Goal: Task Accomplishment & Management: Complete application form

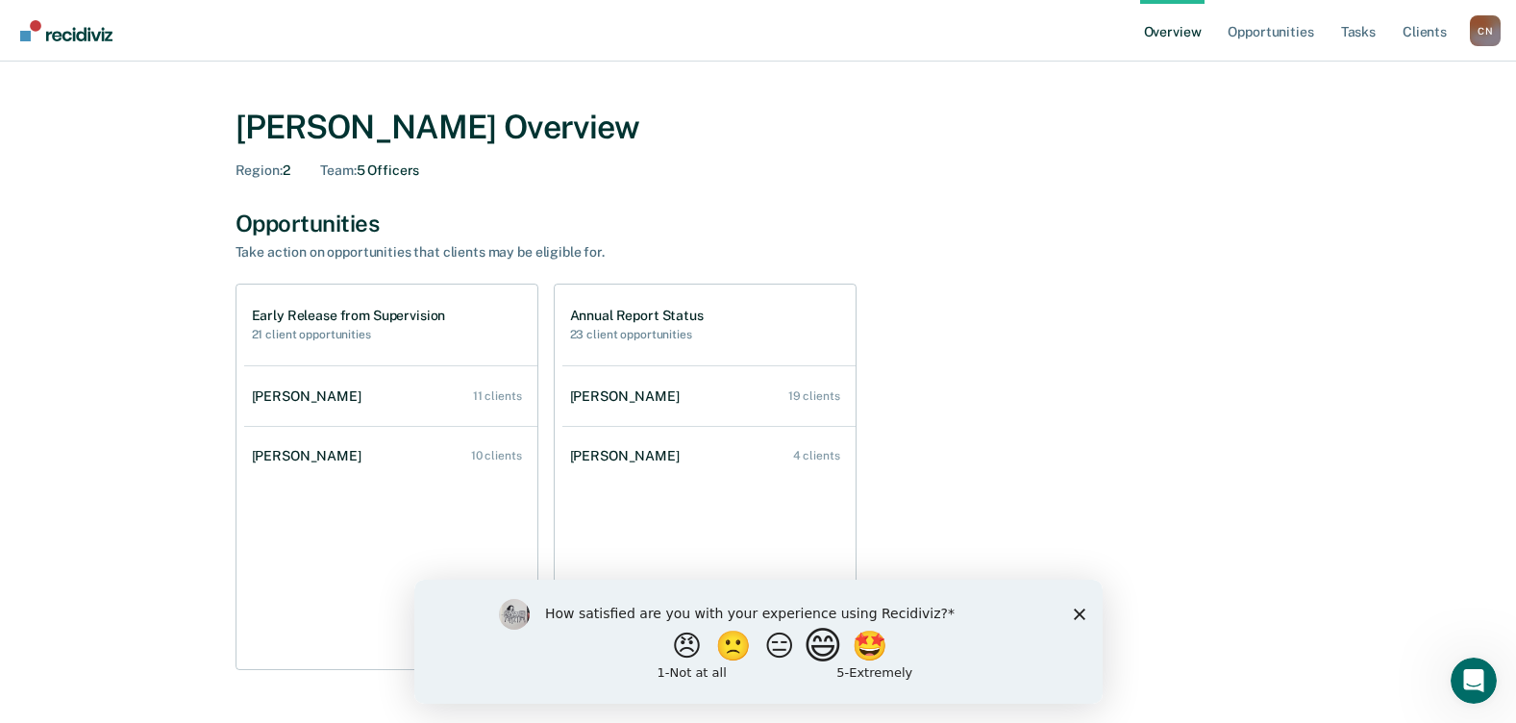
click at [819, 660] on button "😄" at bounding box center [824, 645] width 45 height 38
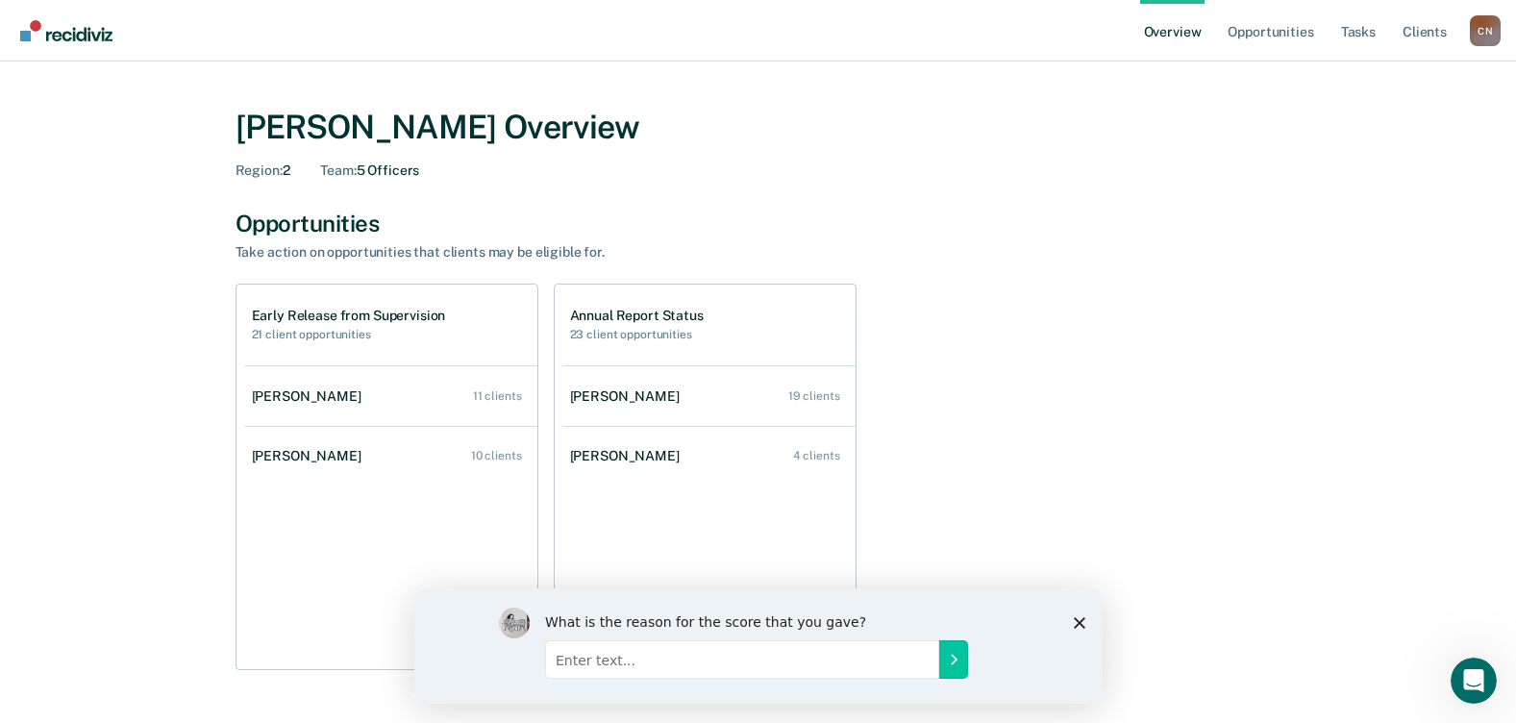
click at [1082, 621] on icon "Close survey" at bounding box center [1079, 622] width 12 height 12
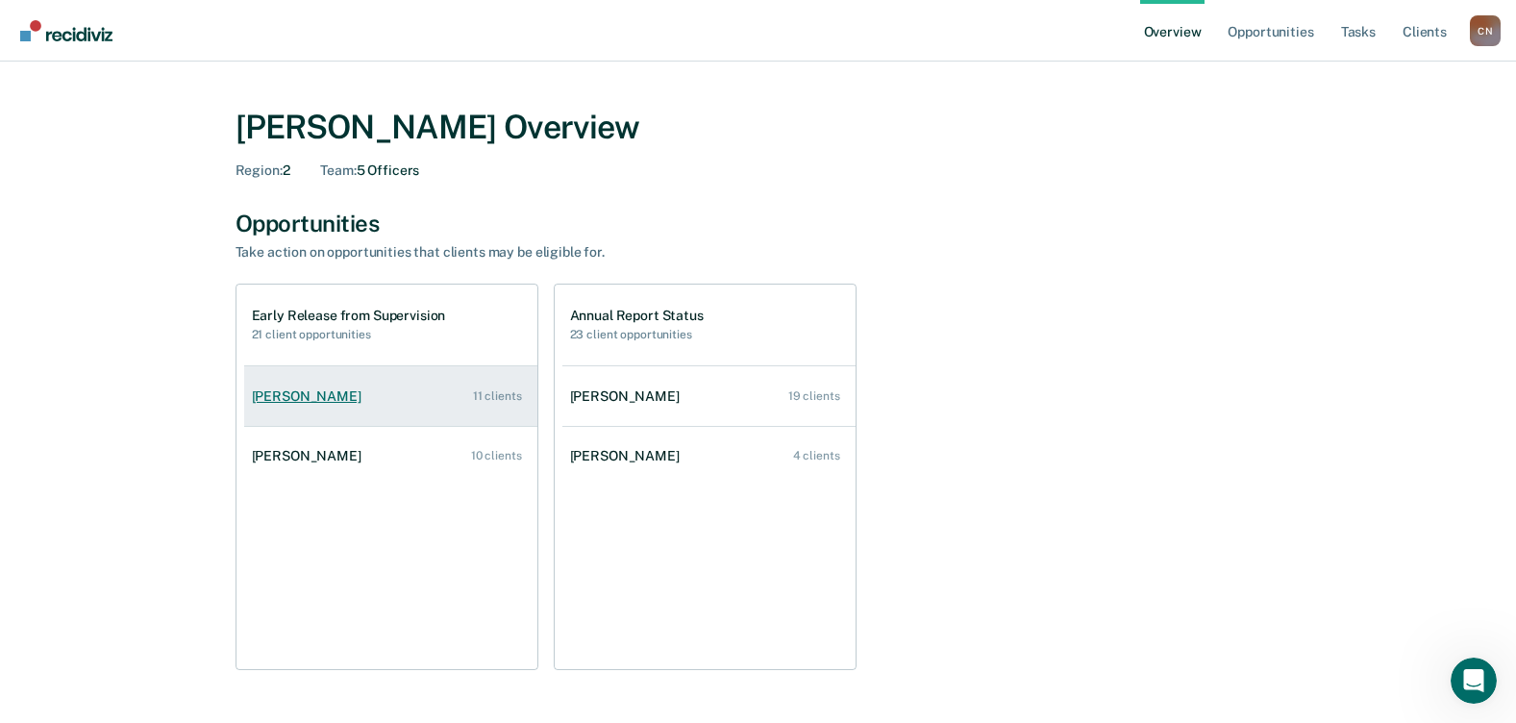
click at [308, 388] on div "[PERSON_NAME]" at bounding box center [310, 396] width 117 height 16
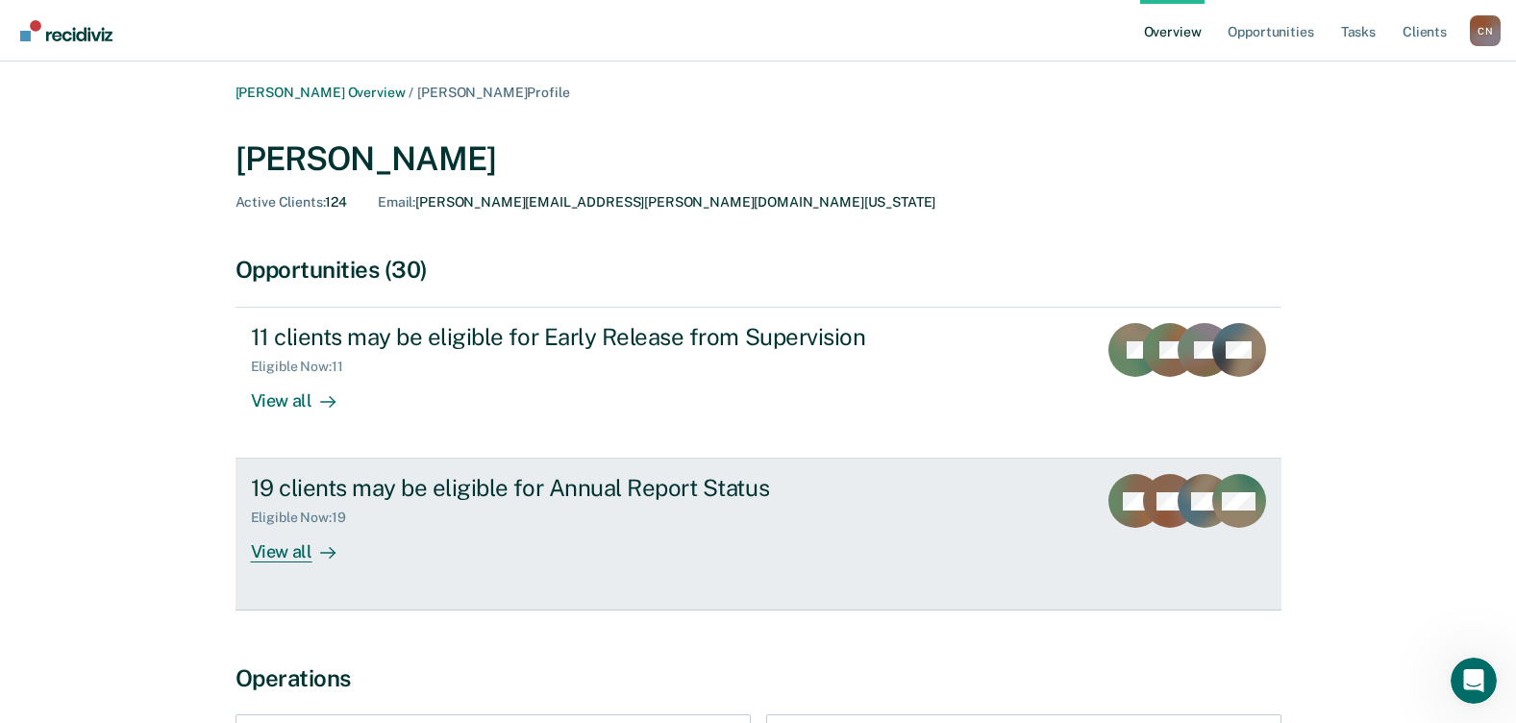
click at [285, 548] on div "View all" at bounding box center [305, 544] width 108 height 37
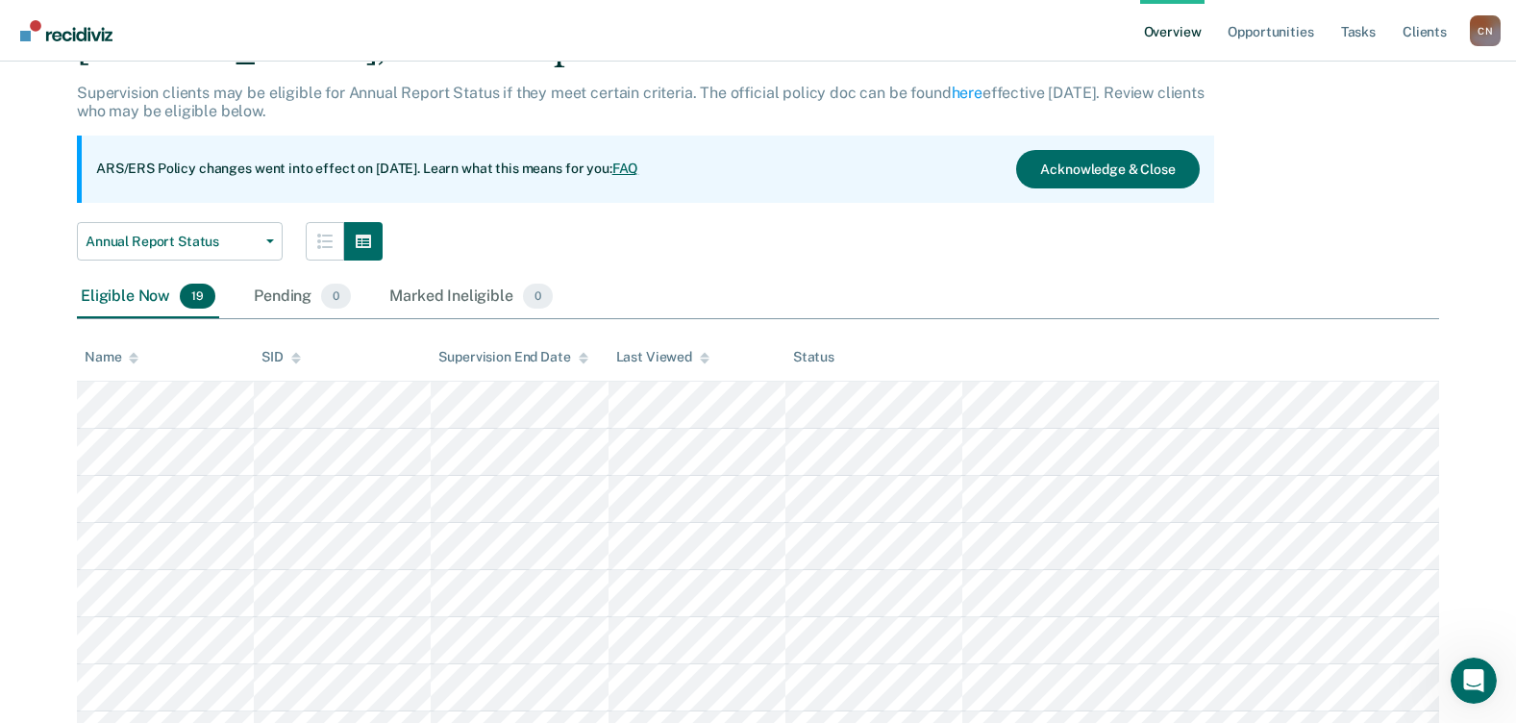
scroll to position [96, 0]
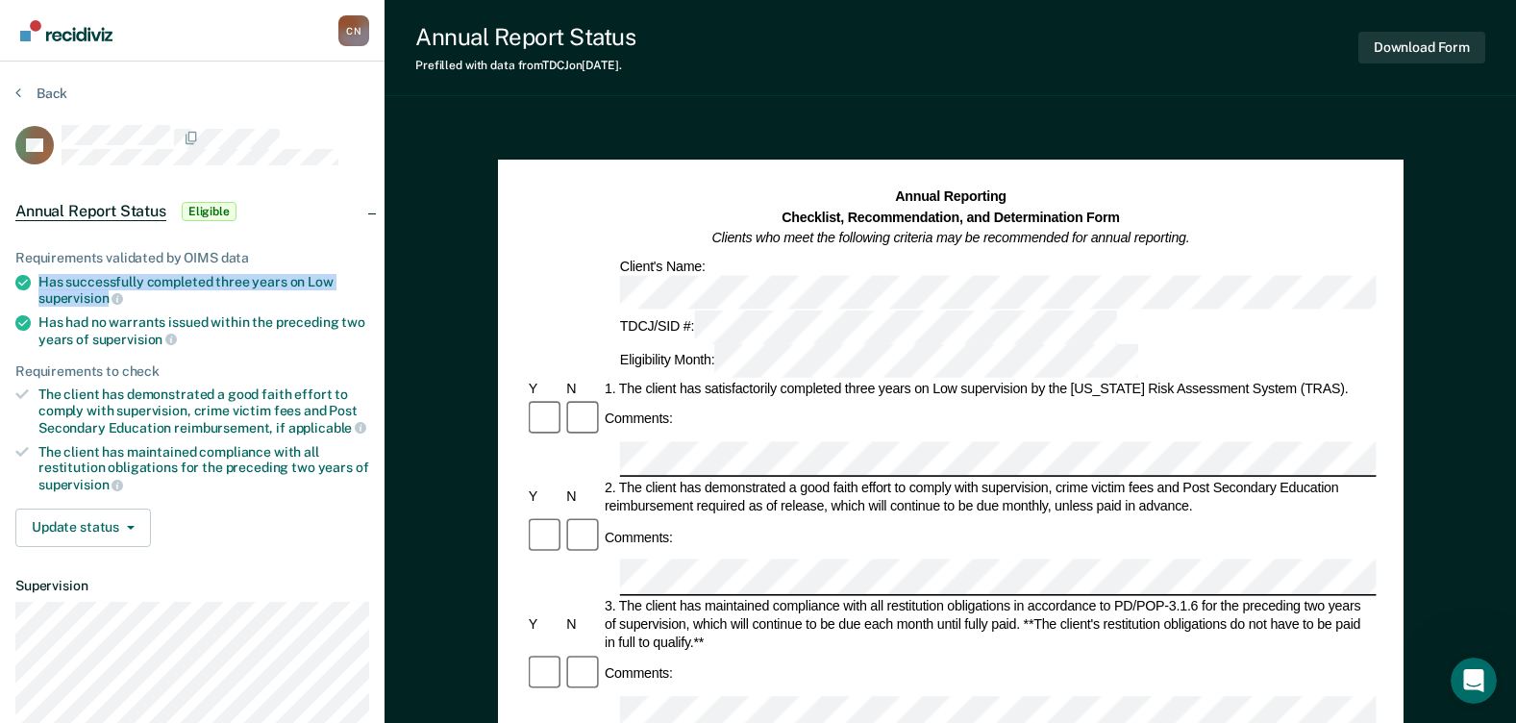
drag, startPoint x: 107, startPoint y: 297, endPoint x: 39, endPoint y: 281, distance: 69.3
click at [39, 281] on div "Has successfully completed three years on Low supervision" at bounding box center [203, 290] width 331 height 33
copy div "Has successfully completed three years on Low supervision"
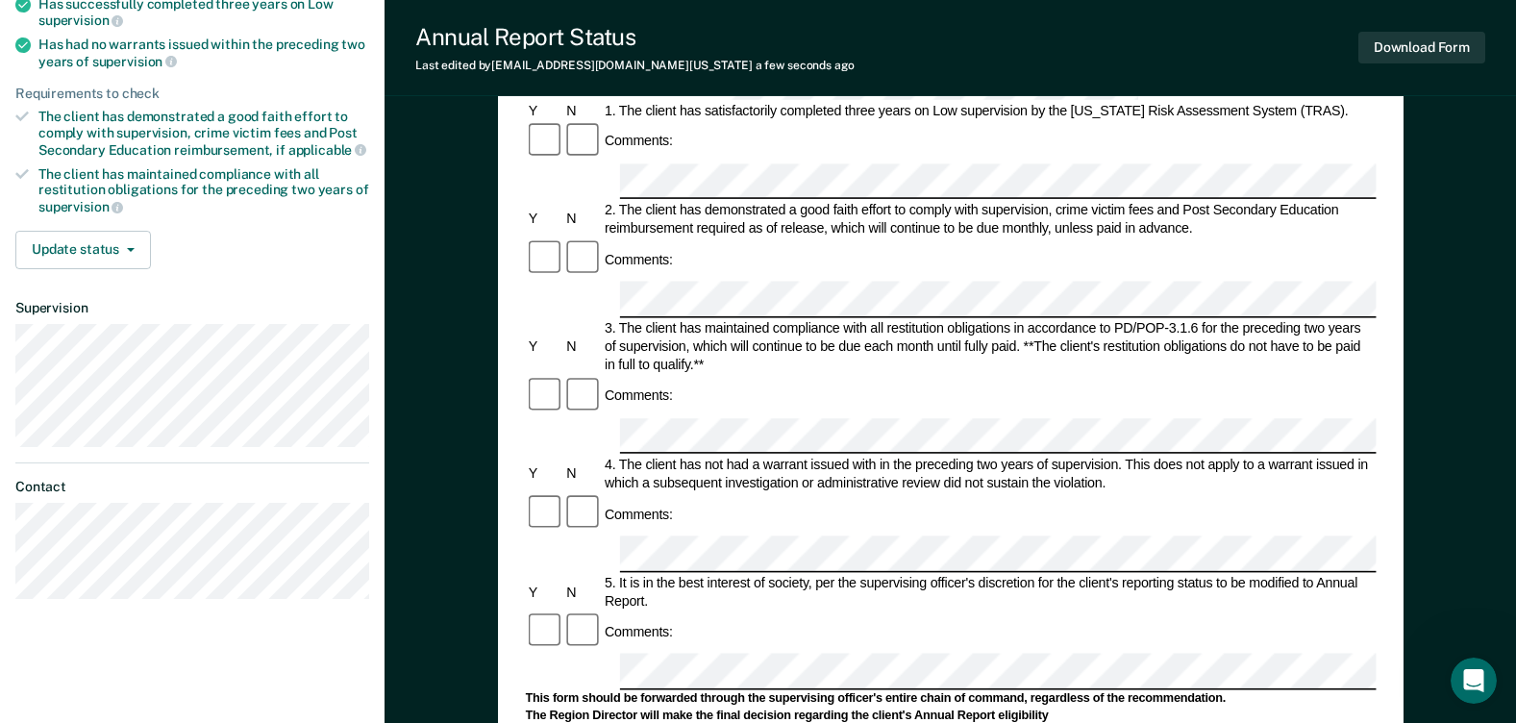
scroll to position [288, 0]
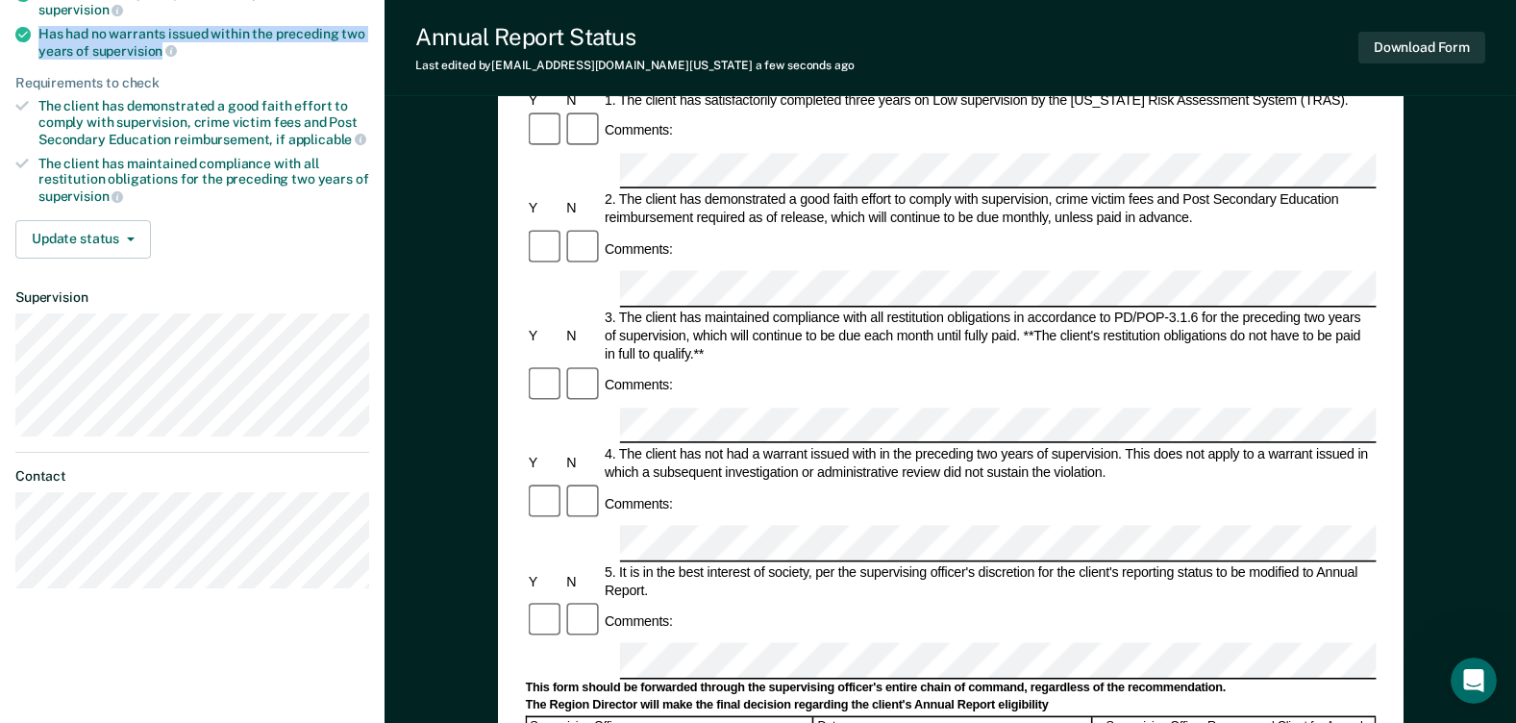
drag, startPoint x: 162, startPoint y: 50, endPoint x: 43, endPoint y: 30, distance: 120.0
click at [43, 30] on div "Has had no warrants issued within the preceding two years of supervision" at bounding box center [203, 42] width 331 height 33
copy div "Has had no warrants issued within the preceding two years of supervision"
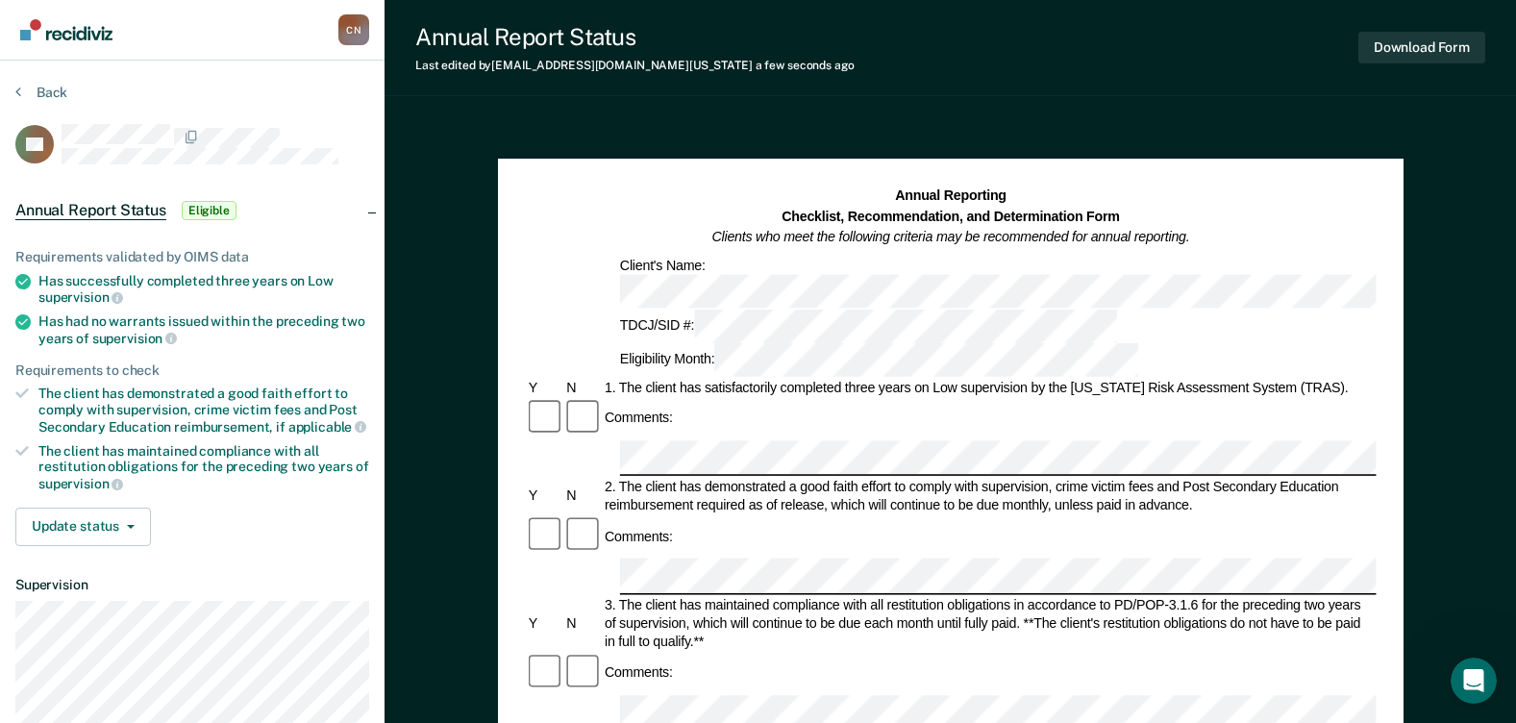
scroll to position [0, 0]
click at [1417, 47] on button "Download Form" at bounding box center [1421, 48] width 127 height 32
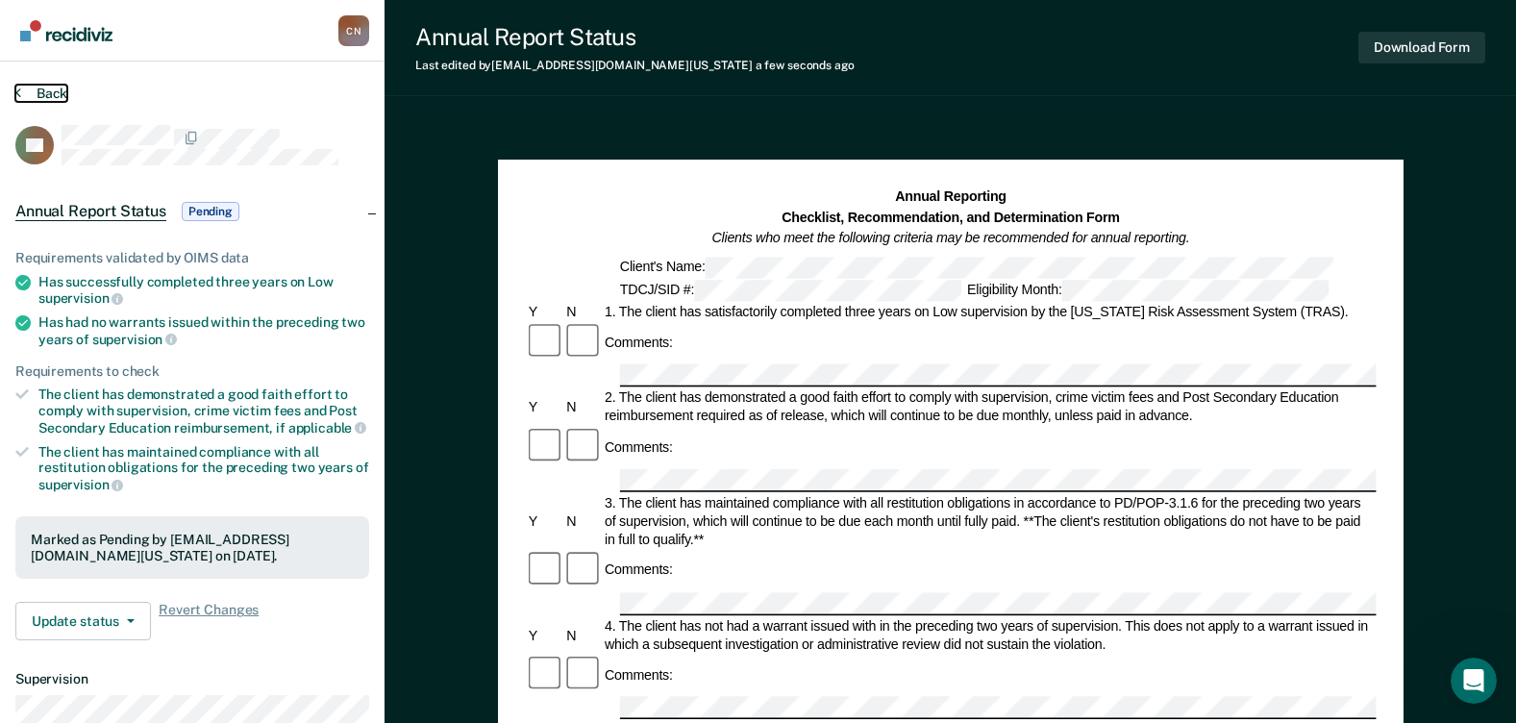
click at [16, 91] on icon at bounding box center [18, 92] width 6 height 15
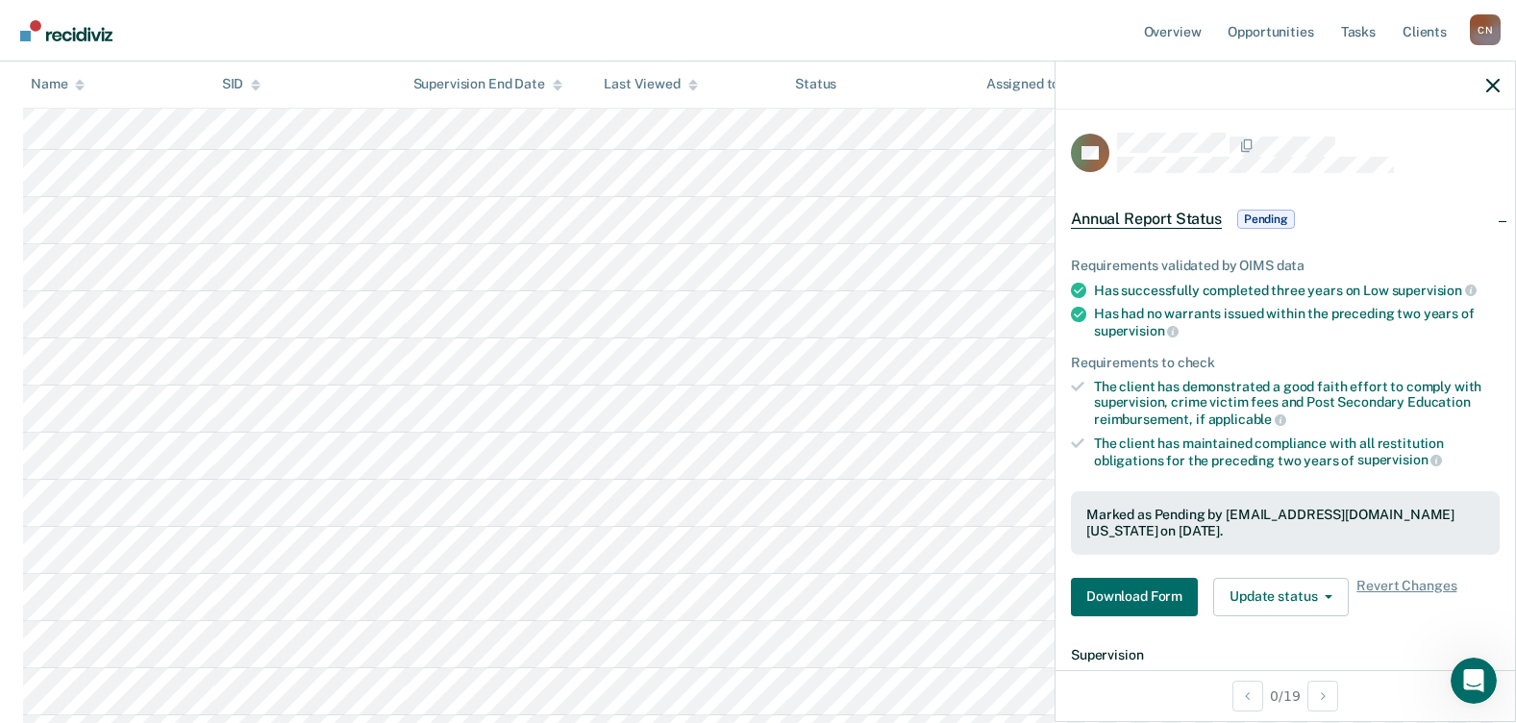
scroll to position [577, 0]
click at [1272, 30] on link "Opportunities" at bounding box center [1270, 31] width 93 height 62
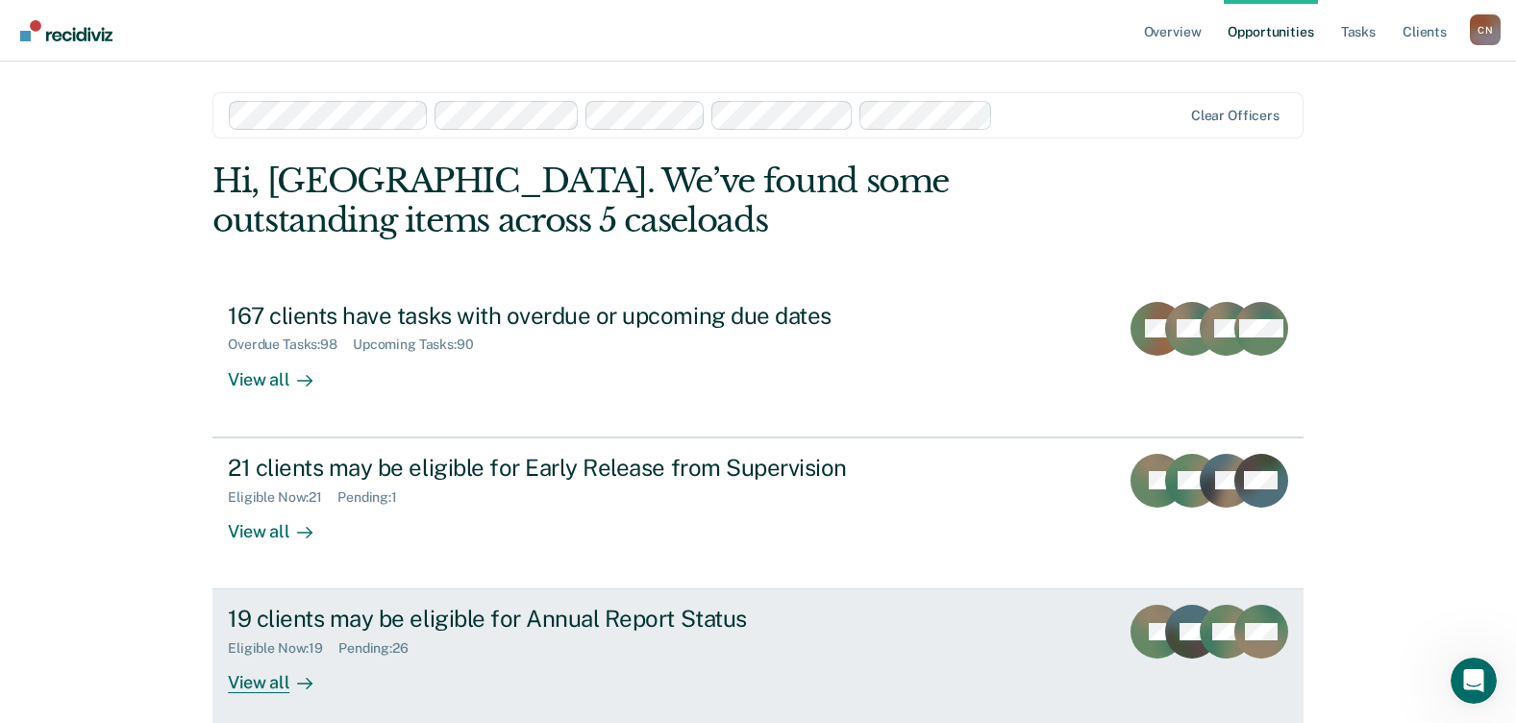
scroll to position [94, 0]
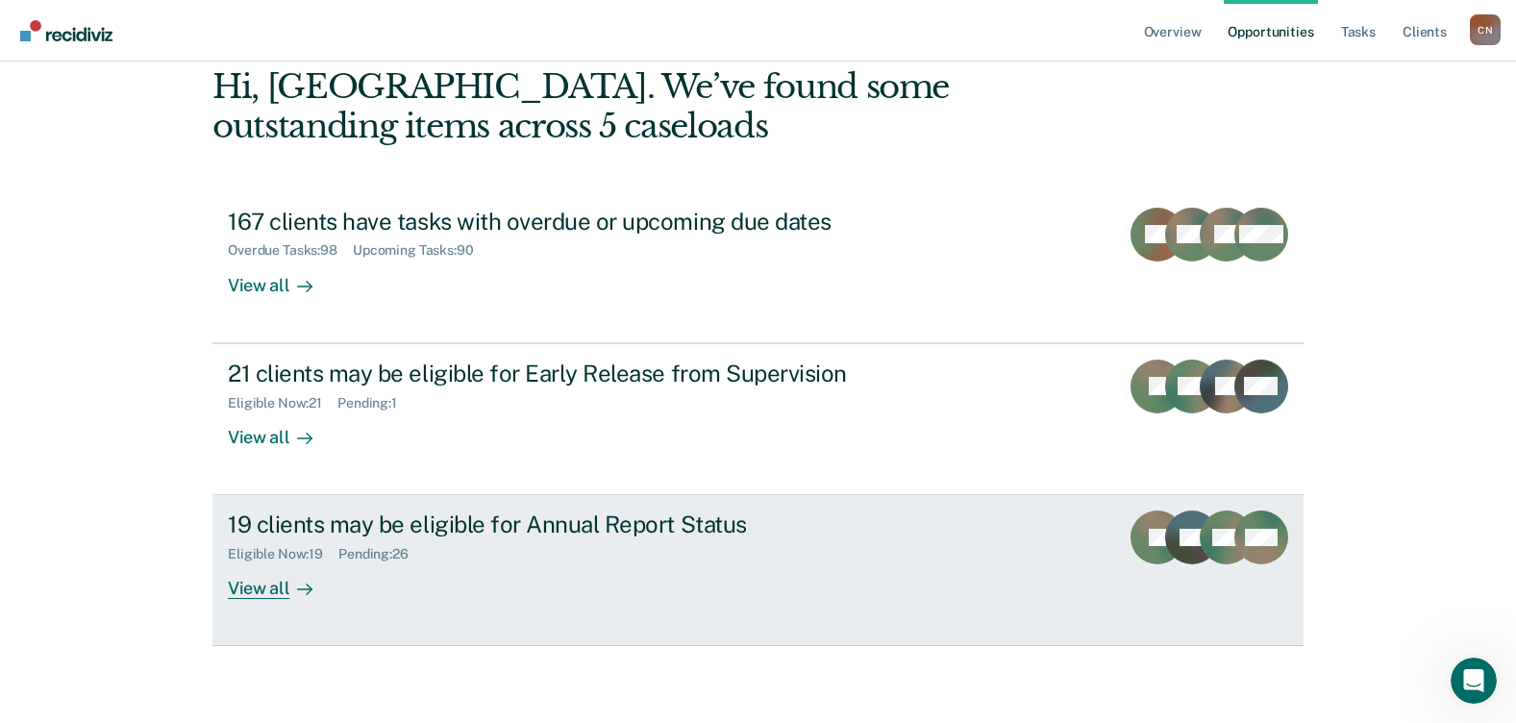
click at [256, 591] on div "View all" at bounding box center [282, 580] width 108 height 37
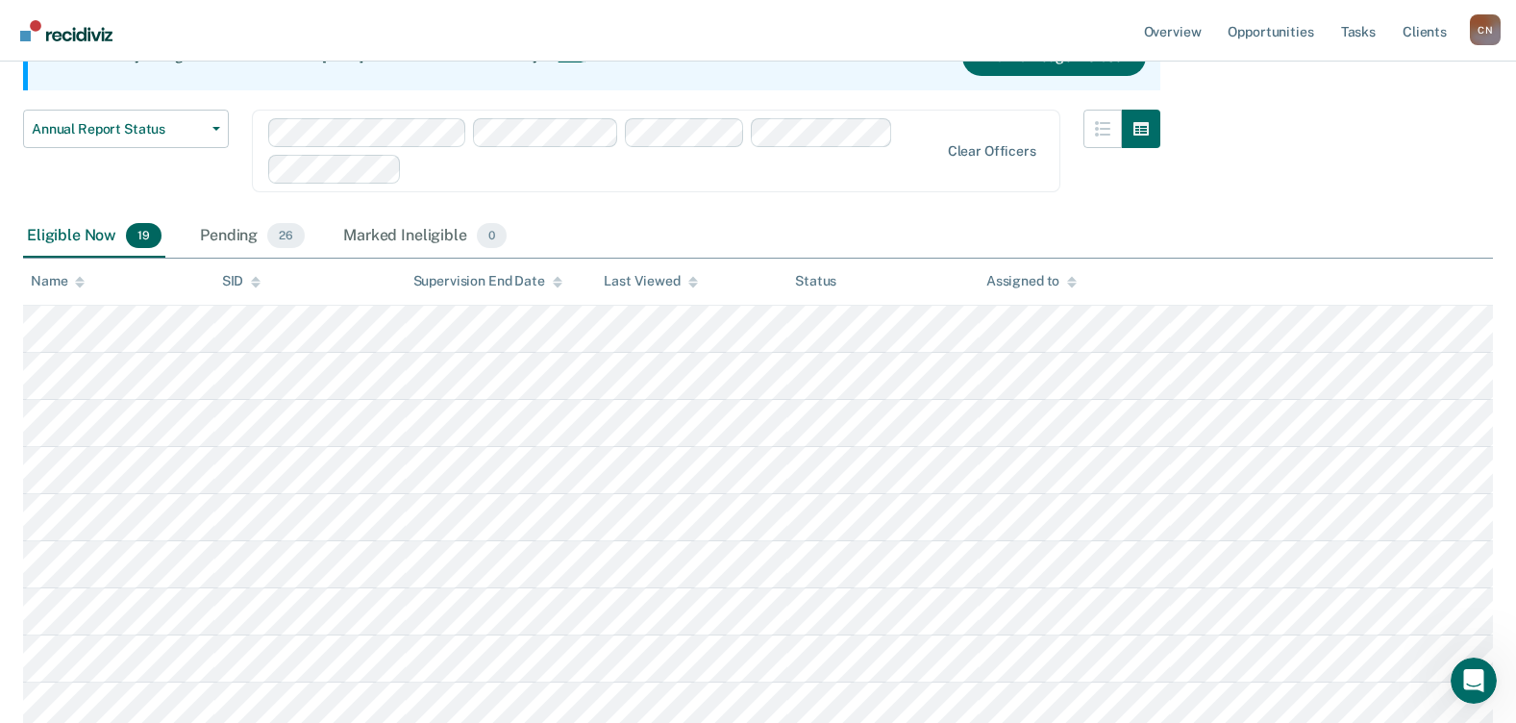
scroll to position [160, 0]
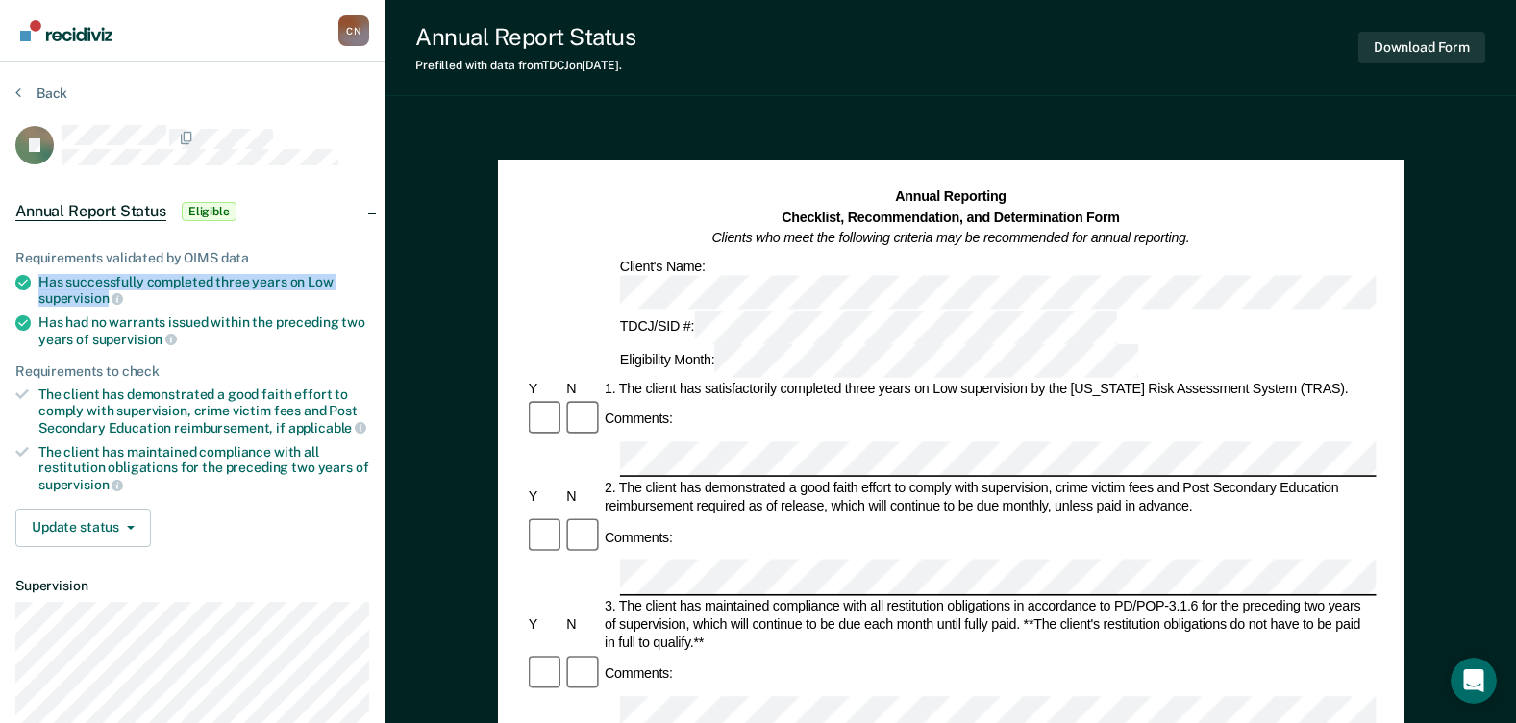
drag, startPoint x: 108, startPoint y: 295, endPoint x: 37, endPoint y: 284, distance: 71.1
click at [37, 284] on li "Has successfully completed three years on Low supervision" at bounding box center [192, 290] width 354 height 33
copy div "Has successfully completed three years on Low supervision"
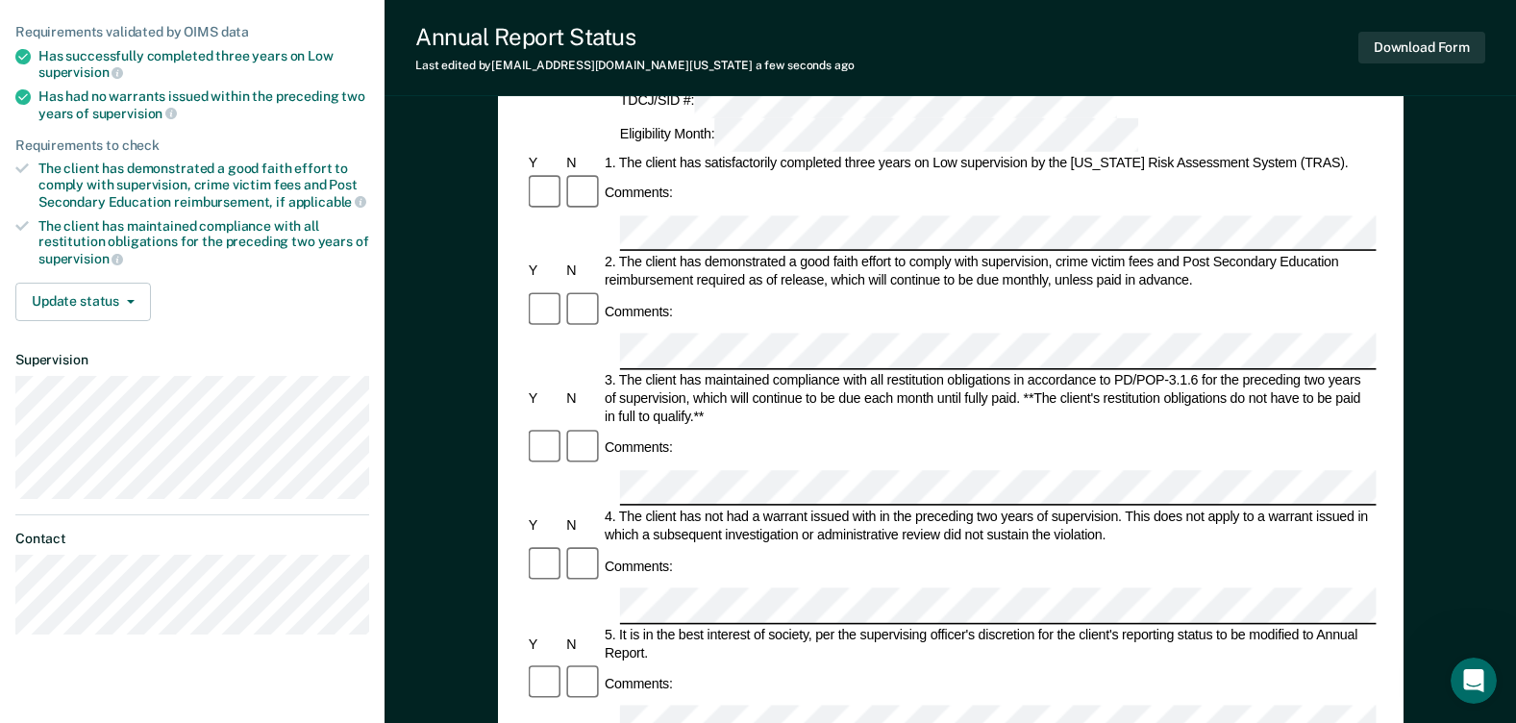
scroll to position [192, 0]
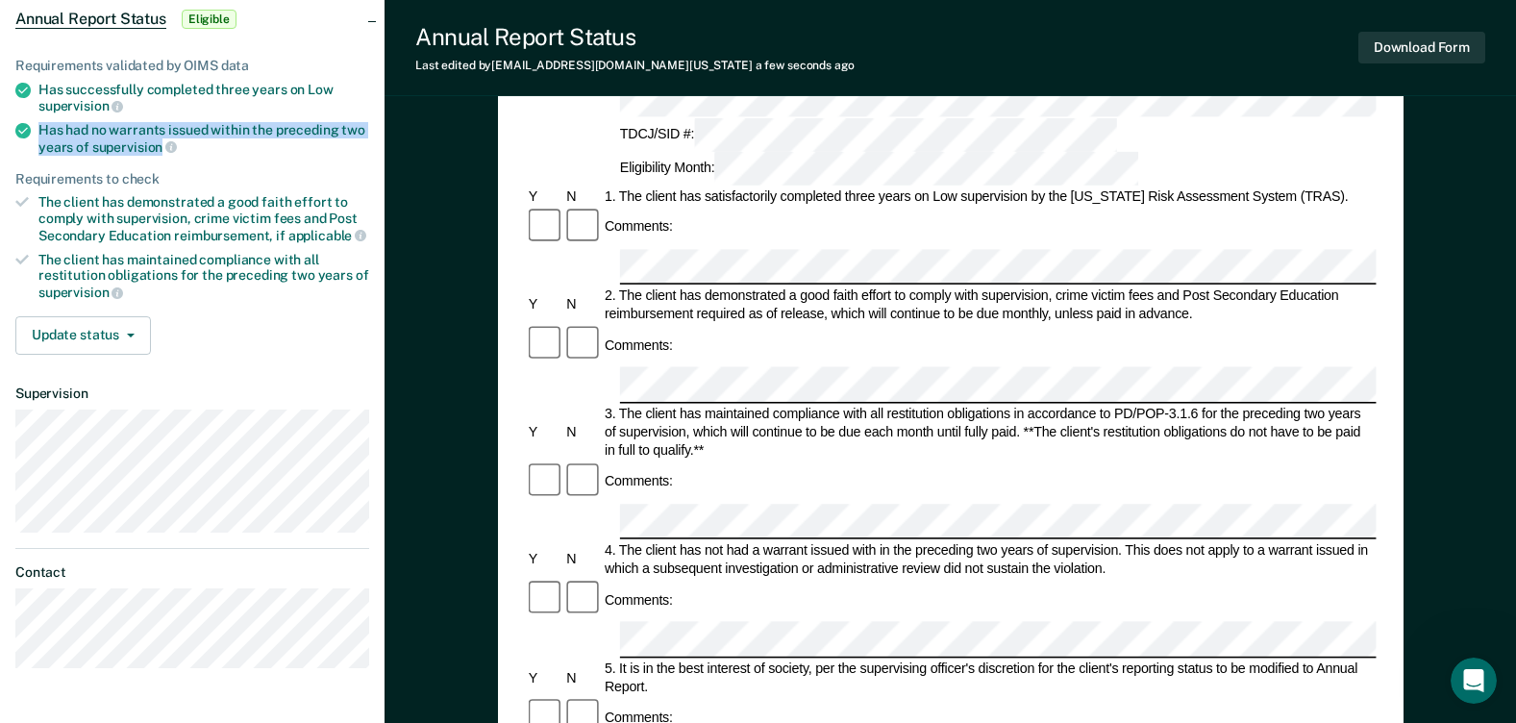
drag, startPoint x: 161, startPoint y: 144, endPoint x: 40, endPoint y: 126, distance: 121.6
click at [40, 126] on div "Has had no warrants issued within the preceding two years of supervision" at bounding box center [203, 138] width 331 height 33
copy div "Has had no warrants issued within the preceding two years of supervision"
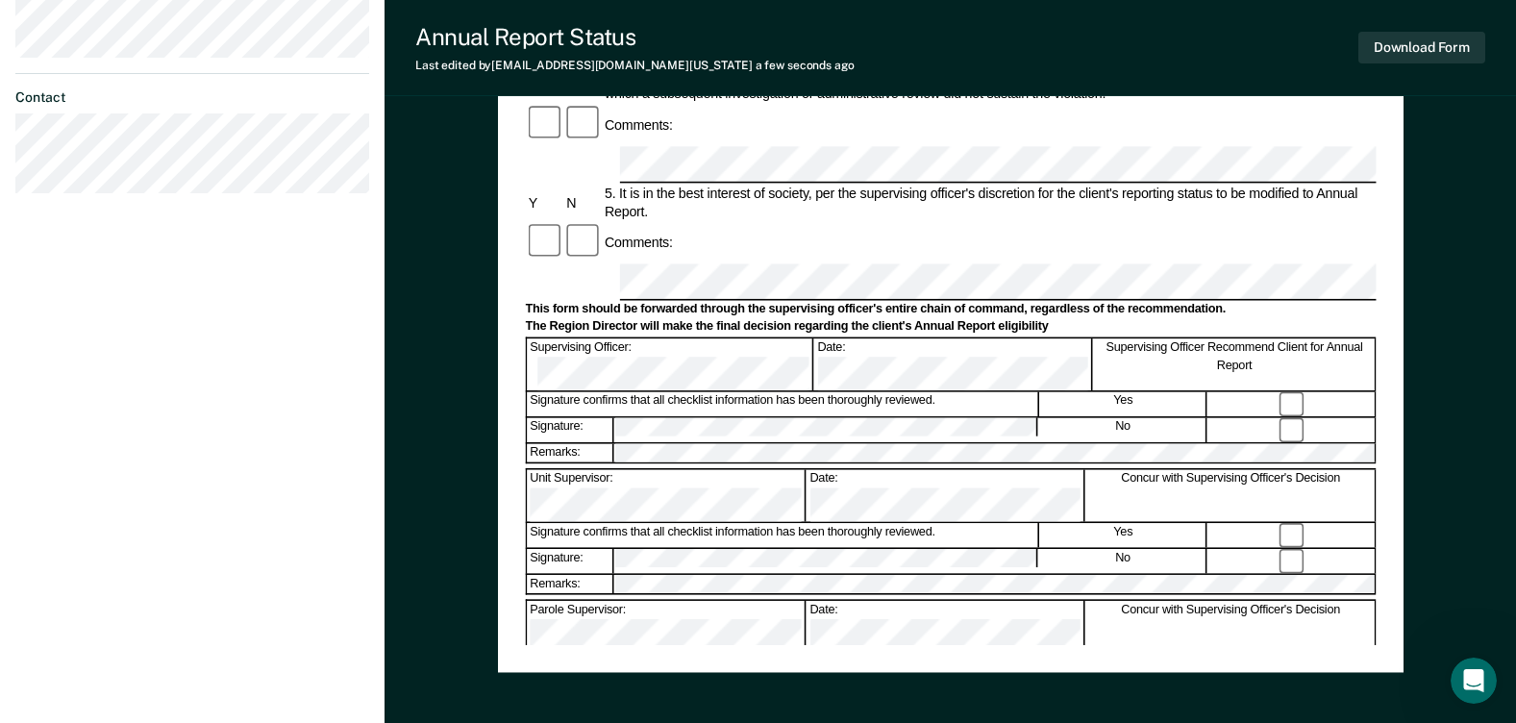
scroll to position [673, 0]
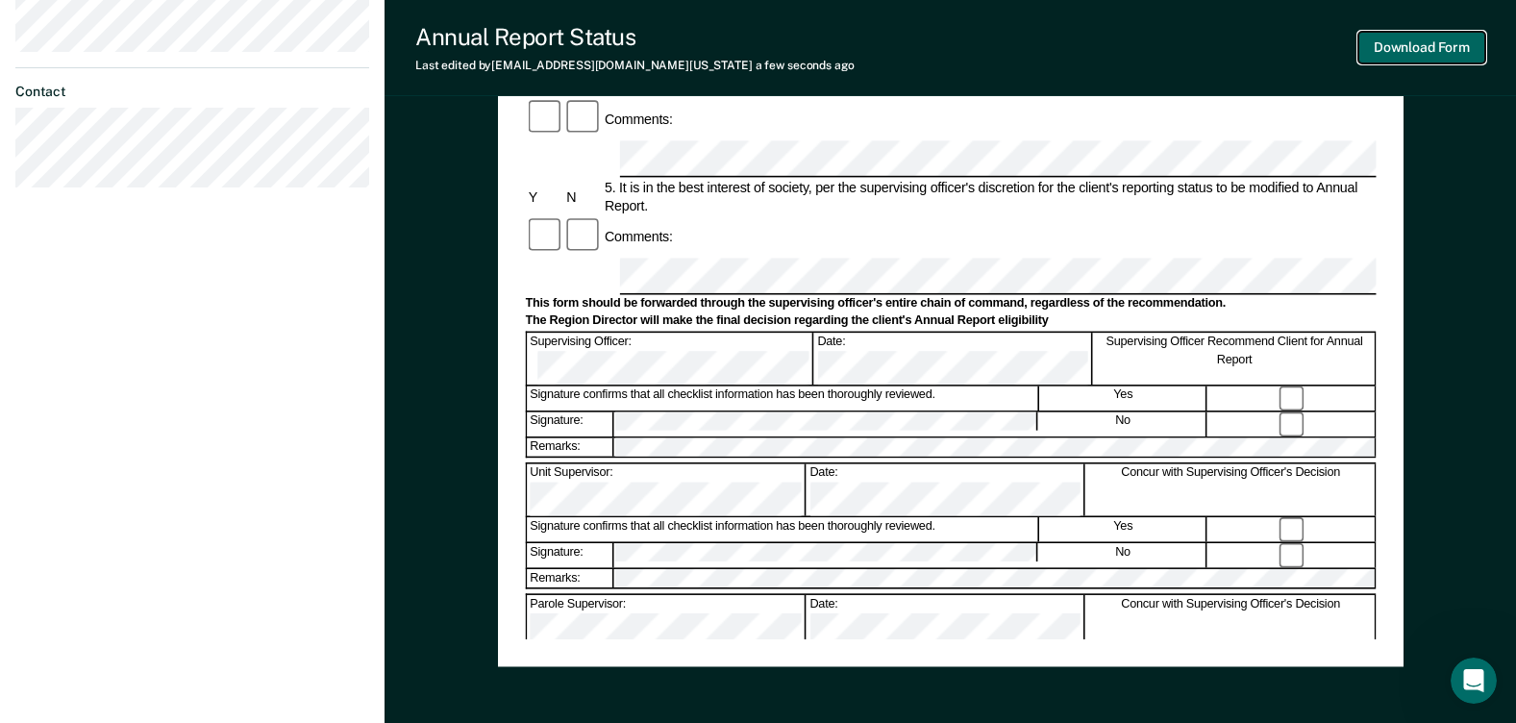
click at [1402, 49] on button "Download Form" at bounding box center [1421, 48] width 127 height 32
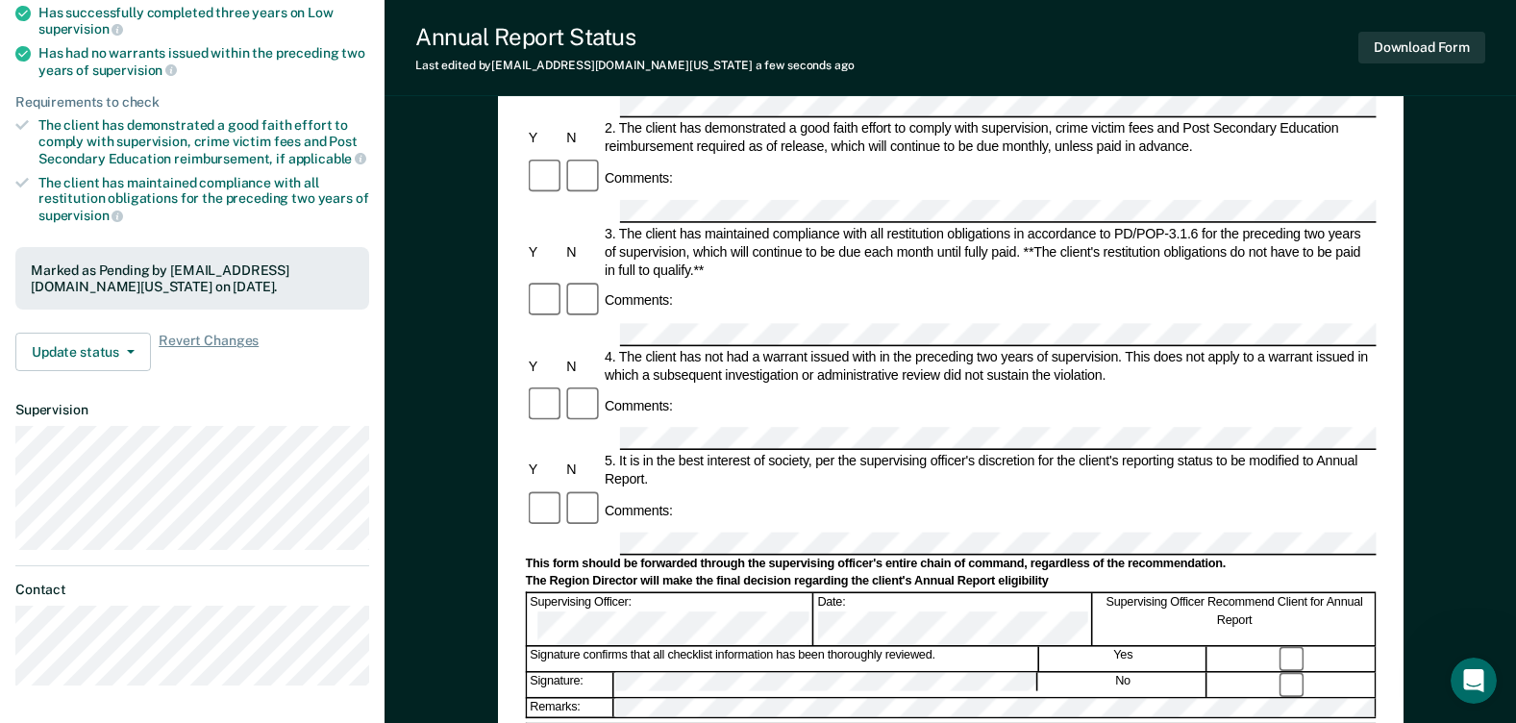
scroll to position [0, 0]
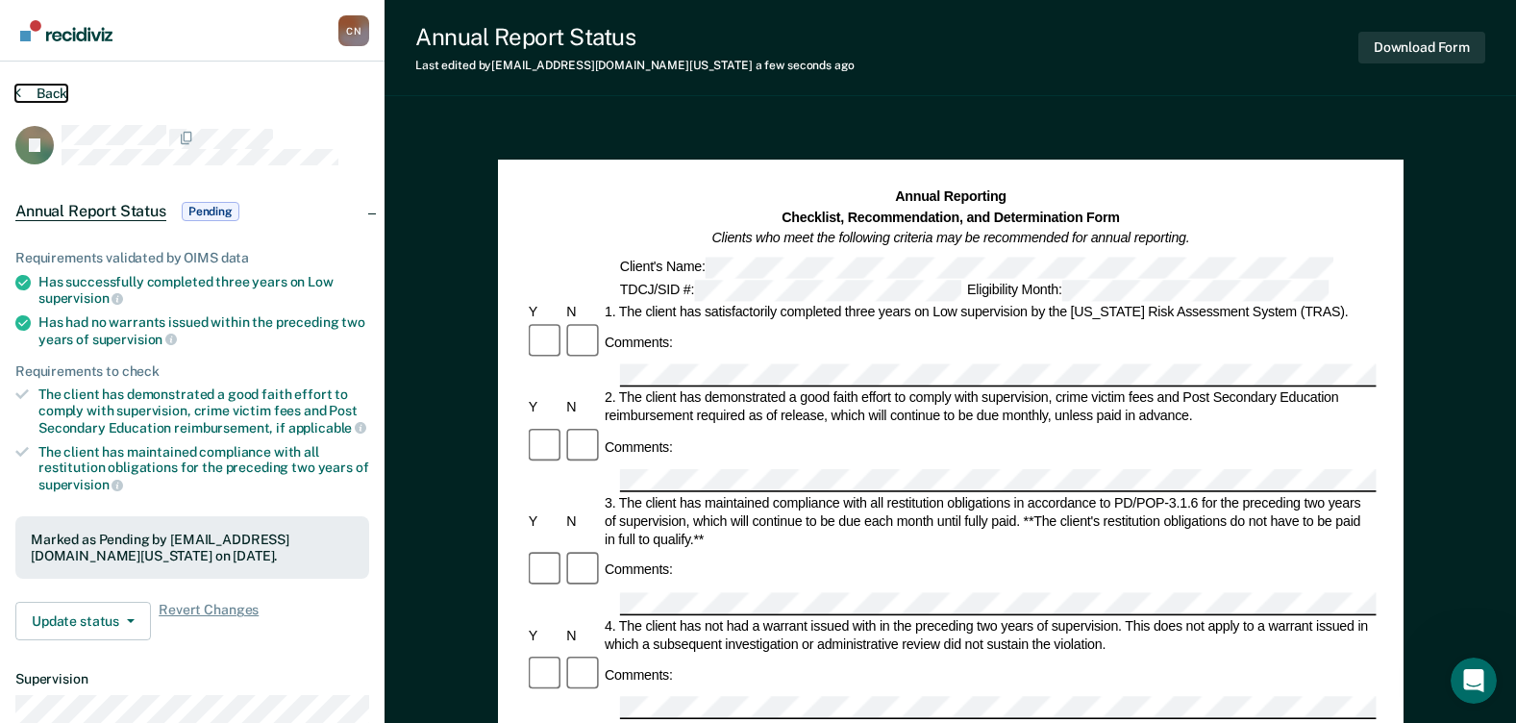
click at [28, 91] on button "Back" at bounding box center [41, 93] width 52 height 17
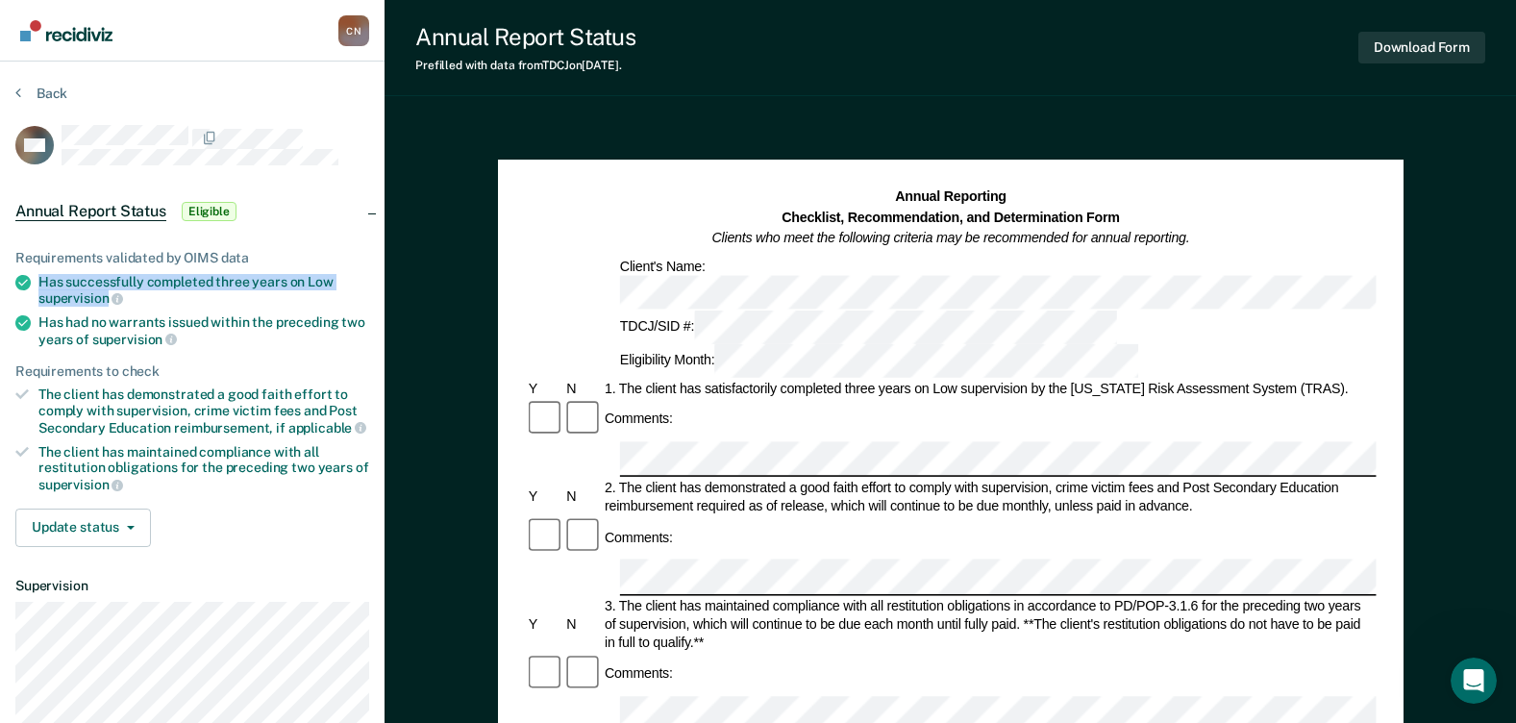
drag, startPoint x: 108, startPoint y: 292, endPoint x: 38, endPoint y: 286, distance: 69.5
click at [38, 286] on div "Has successfully completed three years on Low supervision" at bounding box center [203, 290] width 331 height 33
copy div "Has successfully completed three years on Low supervision"
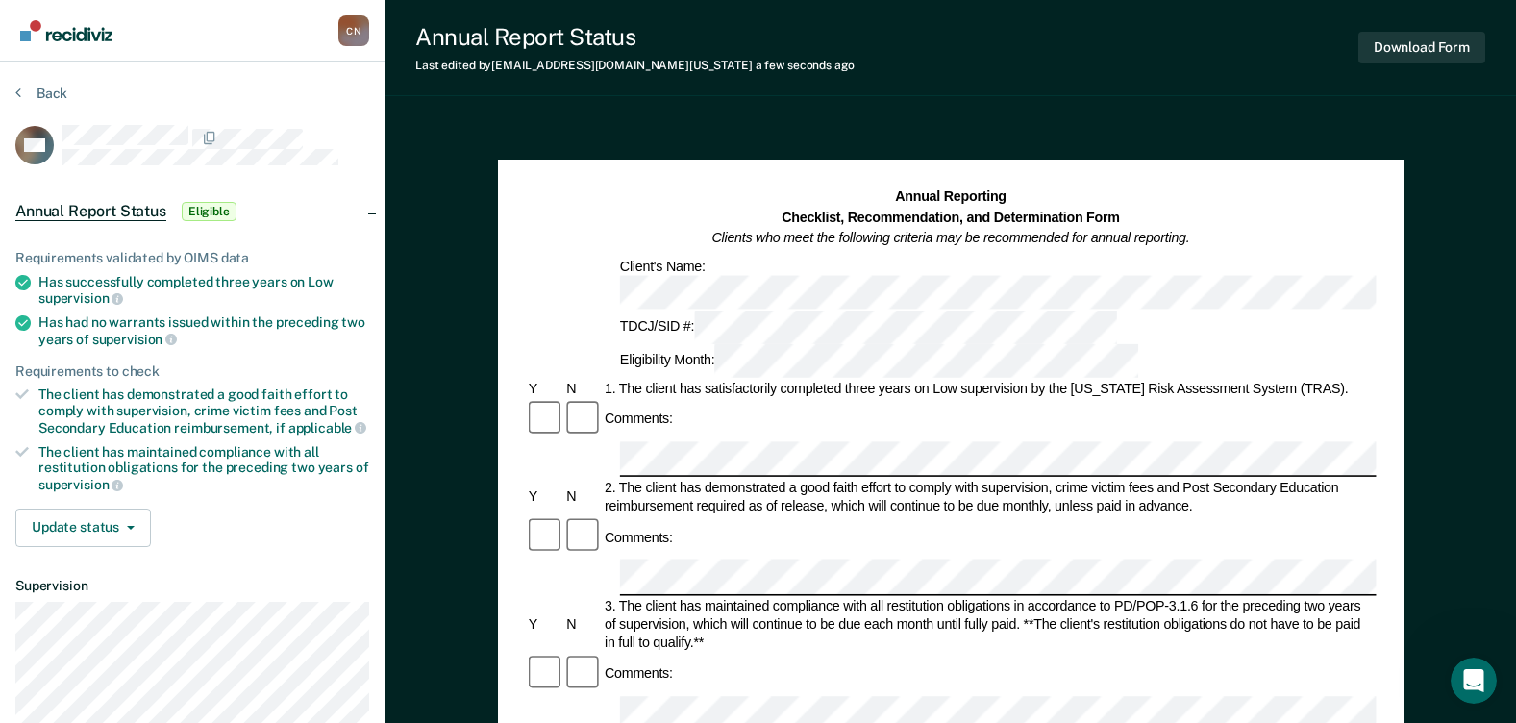
drag, startPoint x: 159, startPoint y: 334, endPoint x: 41, endPoint y: 323, distance: 117.8
click at [41, 323] on div "Has had no warrants issued within the preceding two years of supervision" at bounding box center [203, 330] width 331 height 33
copy div "Has had no warrants issued within the preceding two years of supervision"
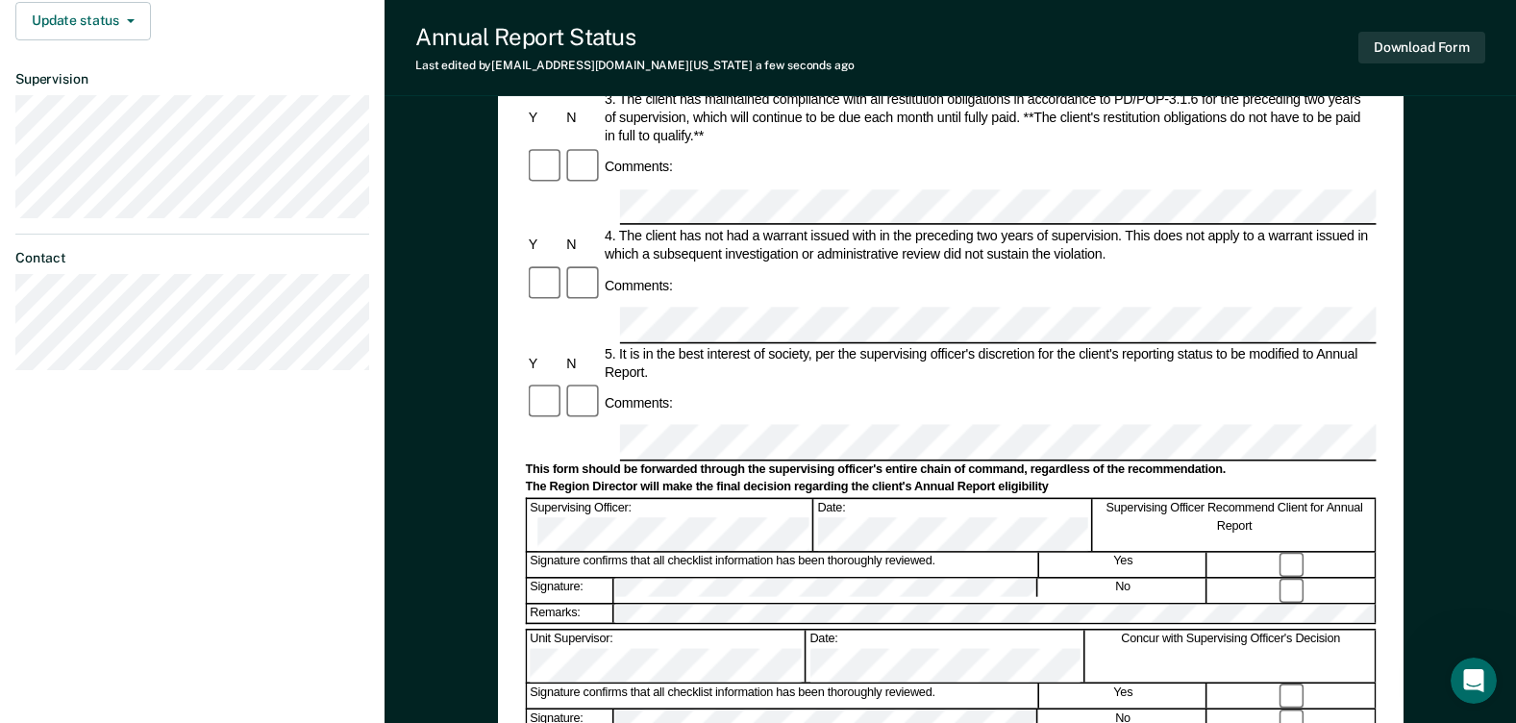
scroll to position [673, 0]
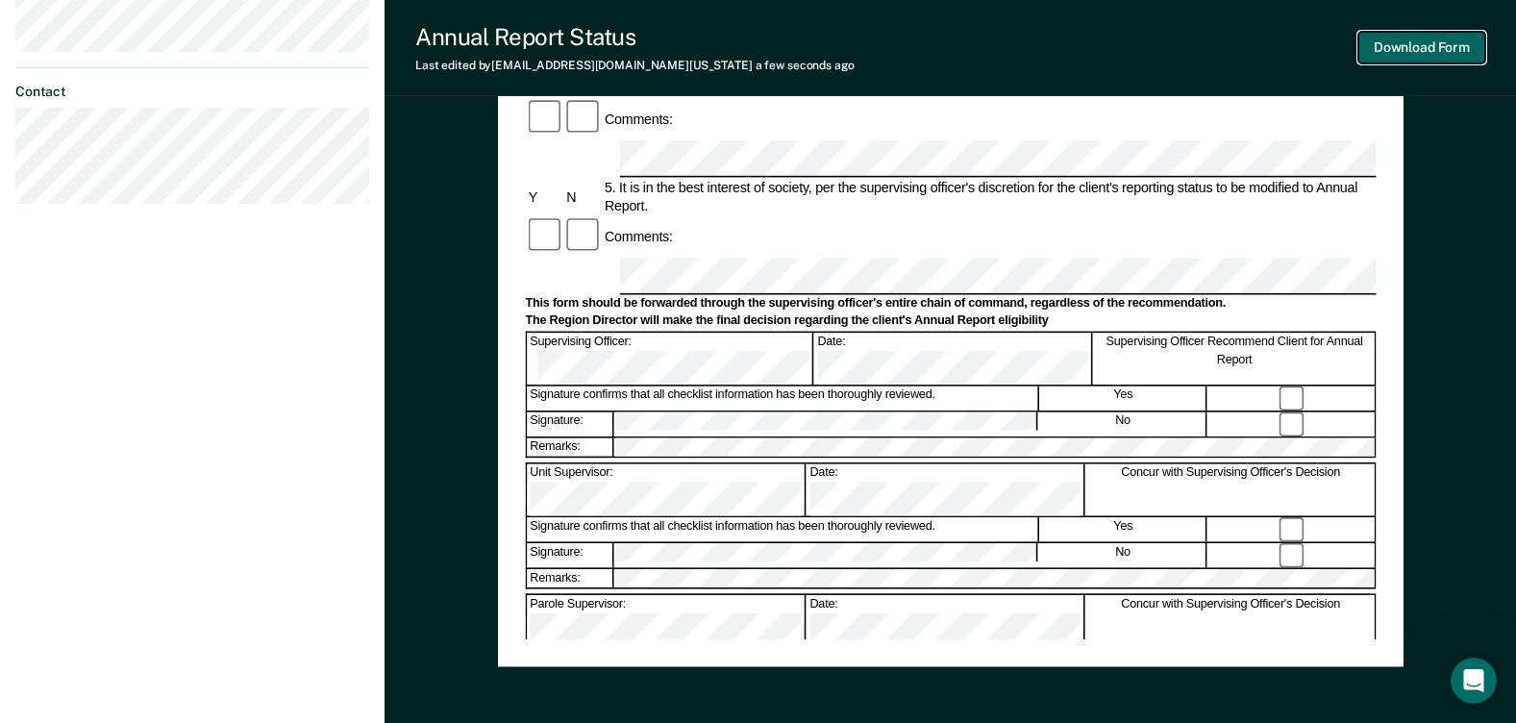
click at [1392, 49] on button "Download Form" at bounding box center [1421, 48] width 127 height 32
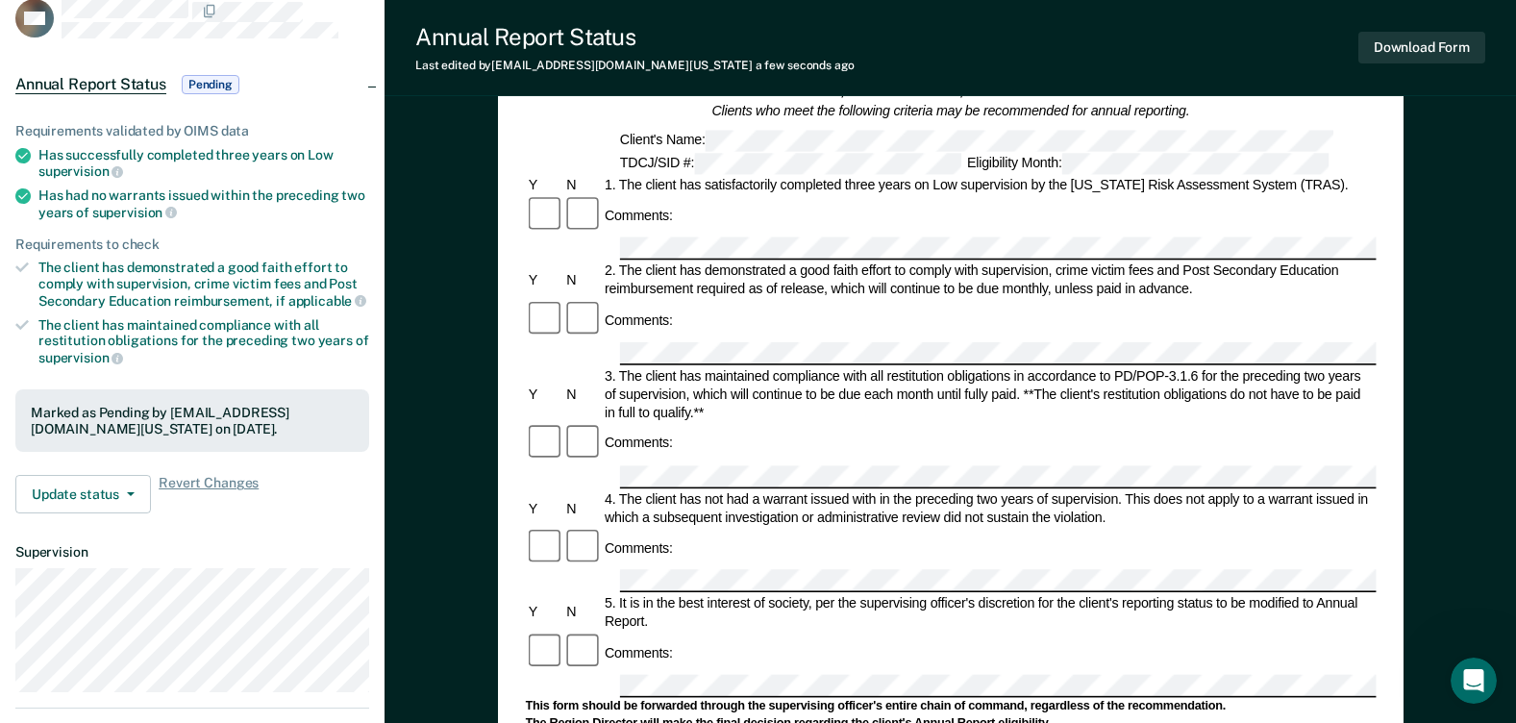
scroll to position [0, 0]
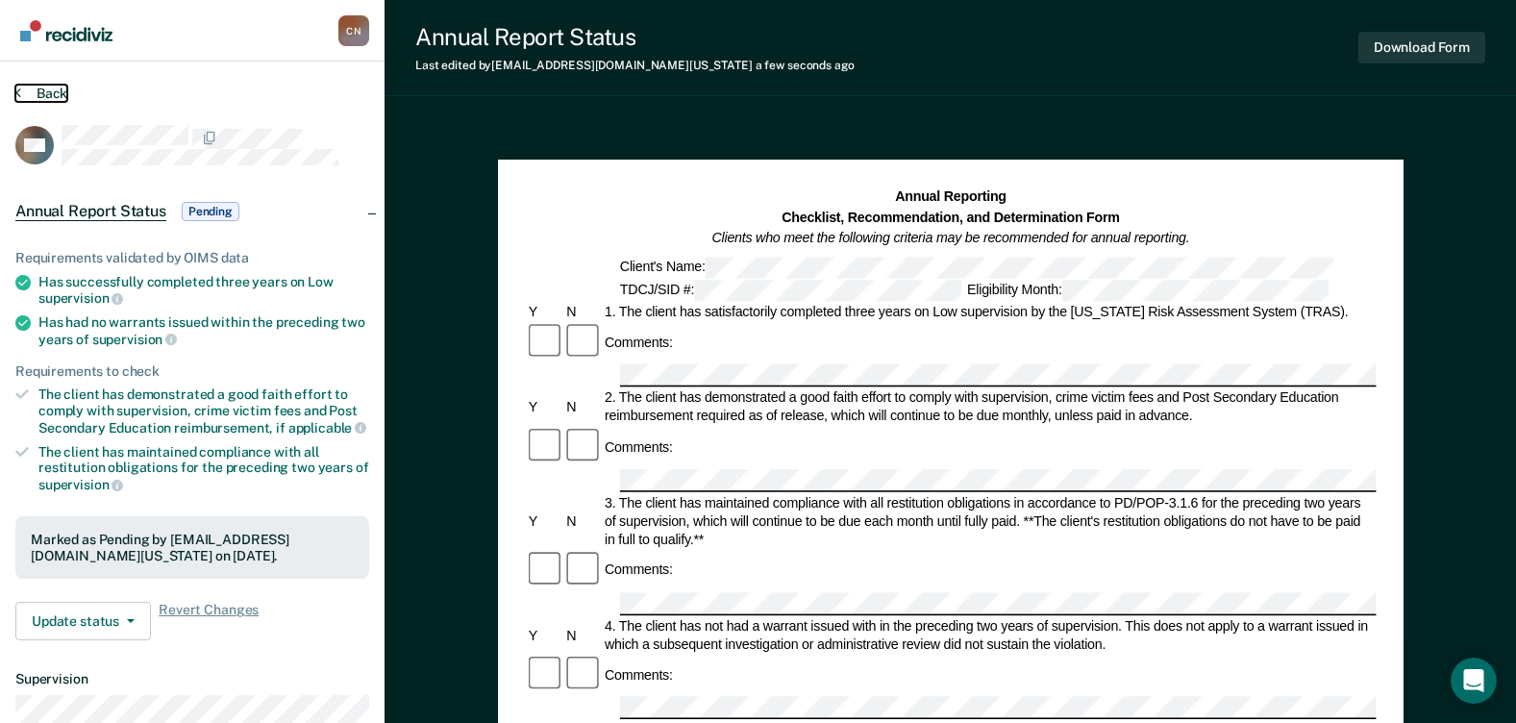
click at [17, 87] on icon at bounding box center [18, 92] width 6 height 15
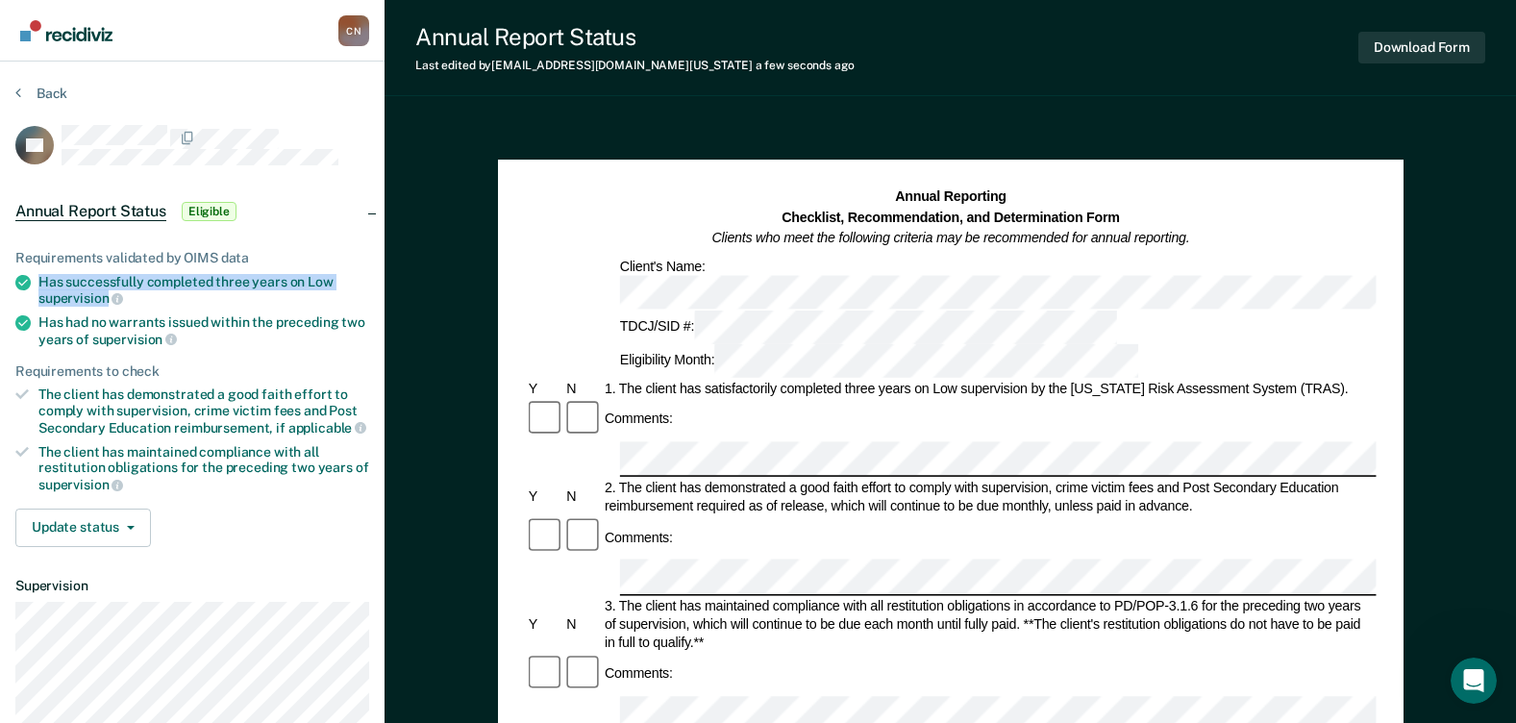
drag, startPoint x: 109, startPoint y: 298, endPoint x: 30, endPoint y: 287, distance: 79.7
click at [30, 287] on li "Has successfully completed three years on Low supervision" at bounding box center [192, 290] width 354 height 33
copy div "Has successfully completed three years on Low supervision"
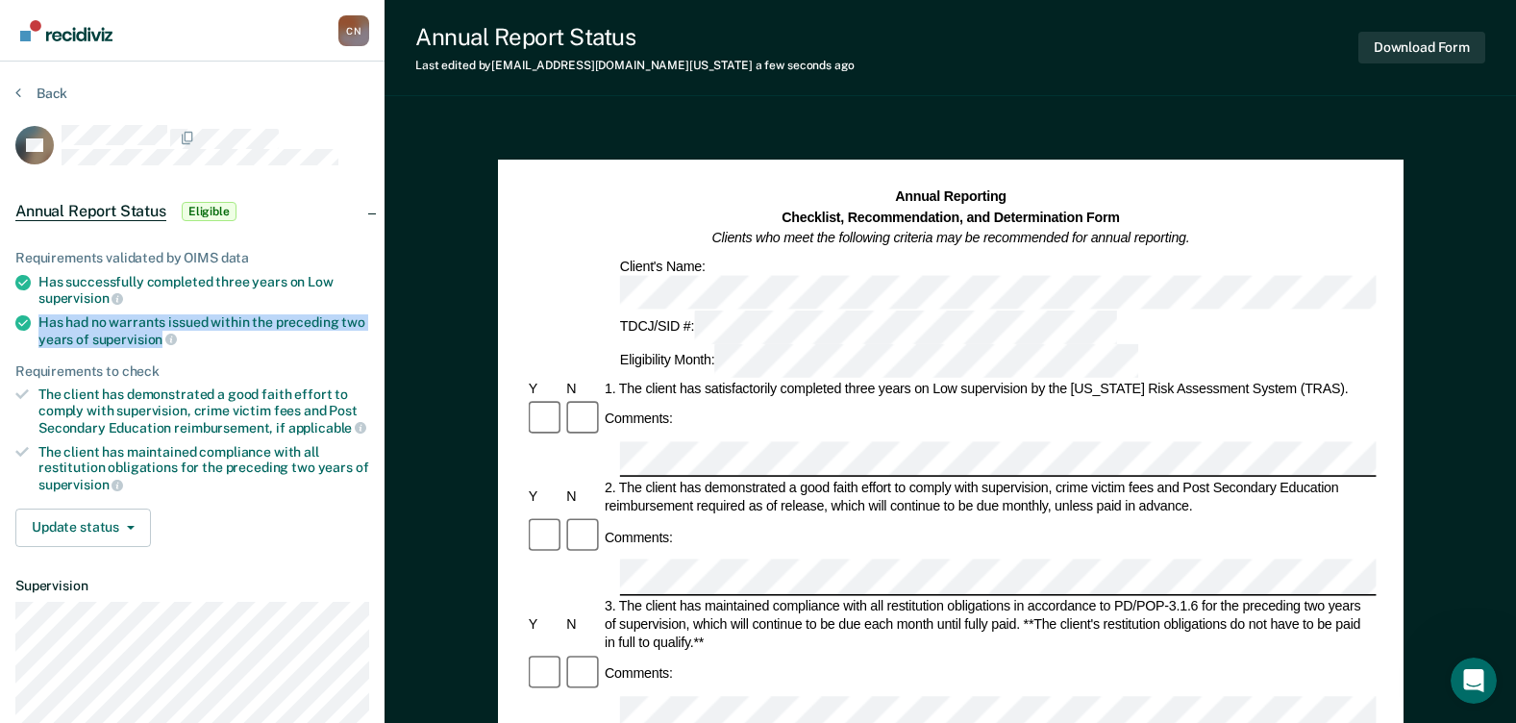
drag, startPoint x: 160, startPoint y: 336, endPoint x: 41, endPoint y: 325, distance: 118.7
click at [41, 325] on div "Has had no warrants issued within the preceding two years of supervision" at bounding box center [203, 330] width 331 height 33
copy div "Has had no warrants issued within the preceding two years of supervision"
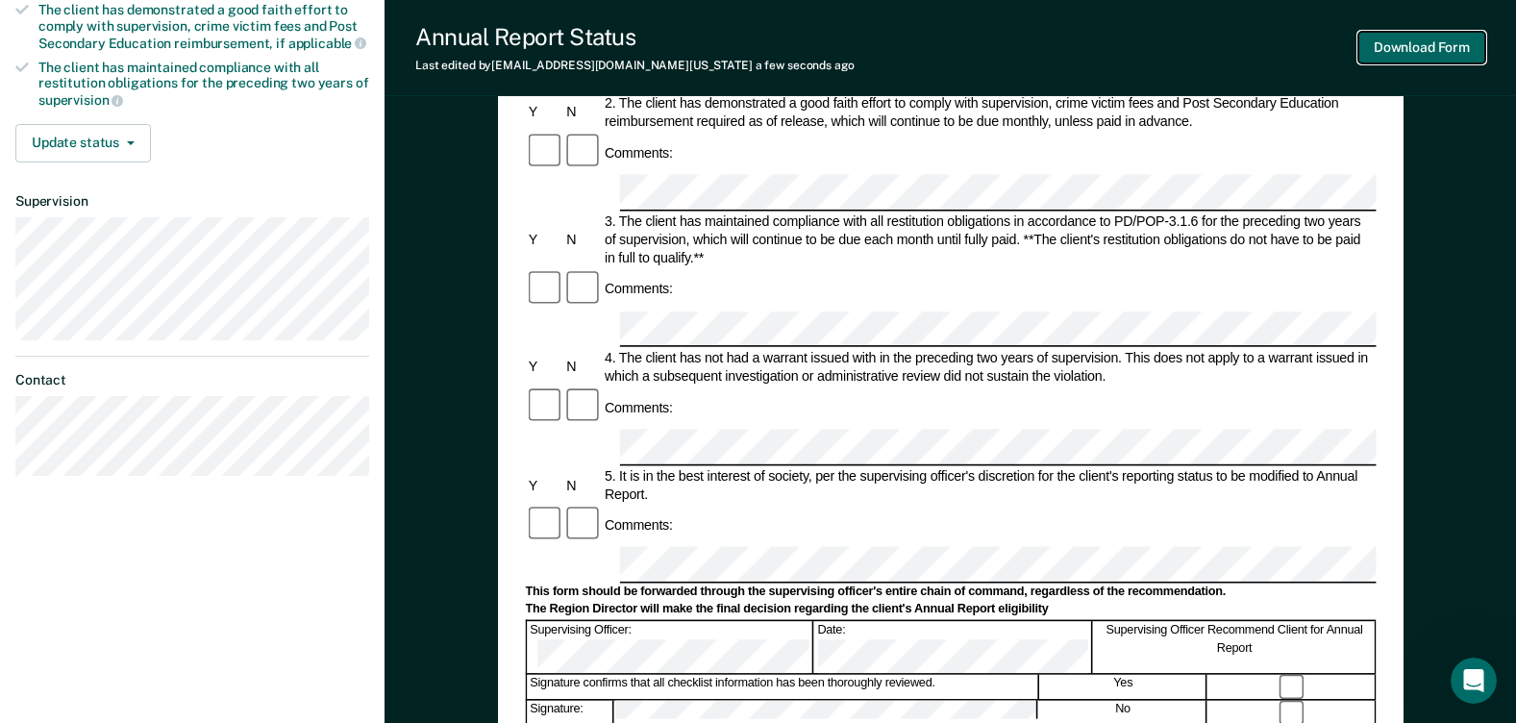
click at [1401, 57] on button "Download Form" at bounding box center [1421, 48] width 127 height 32
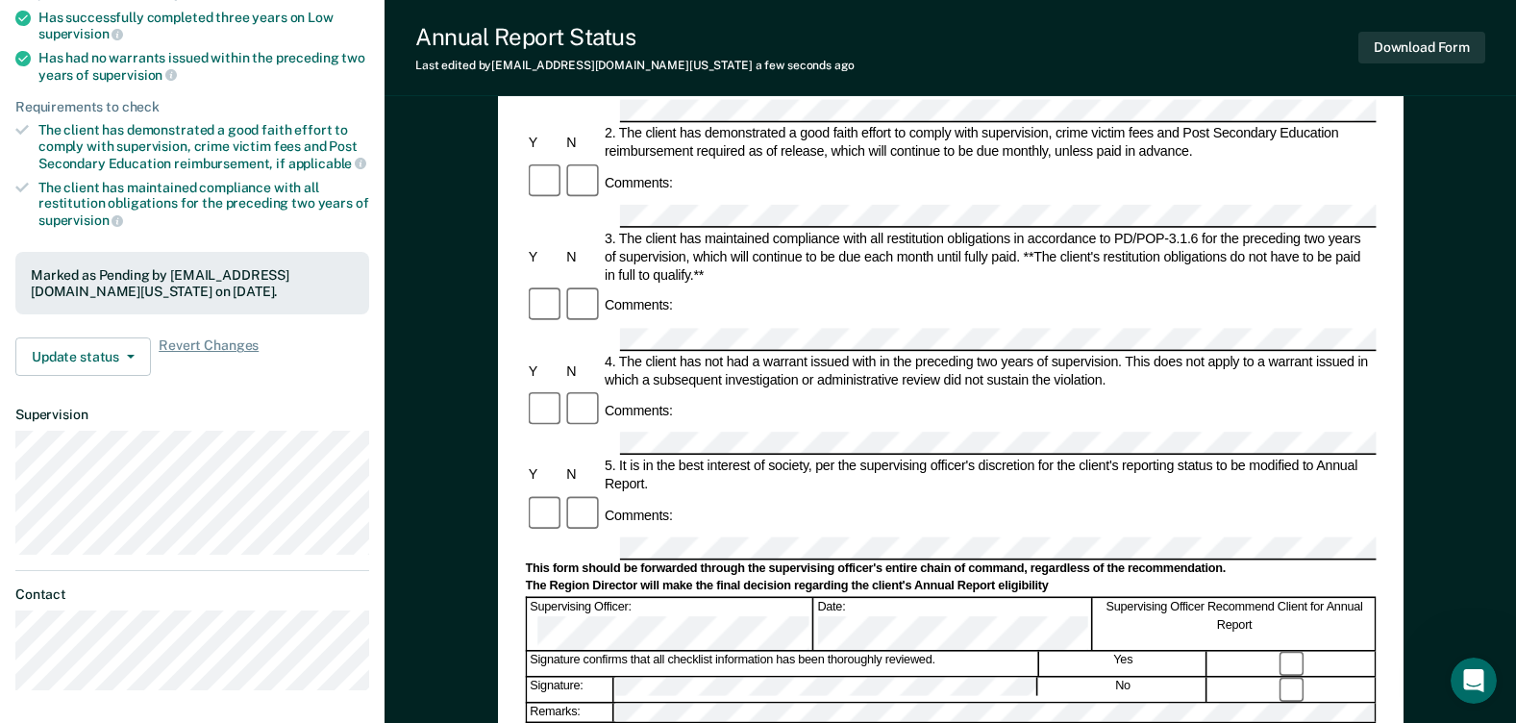
scroll to position [0, 0]
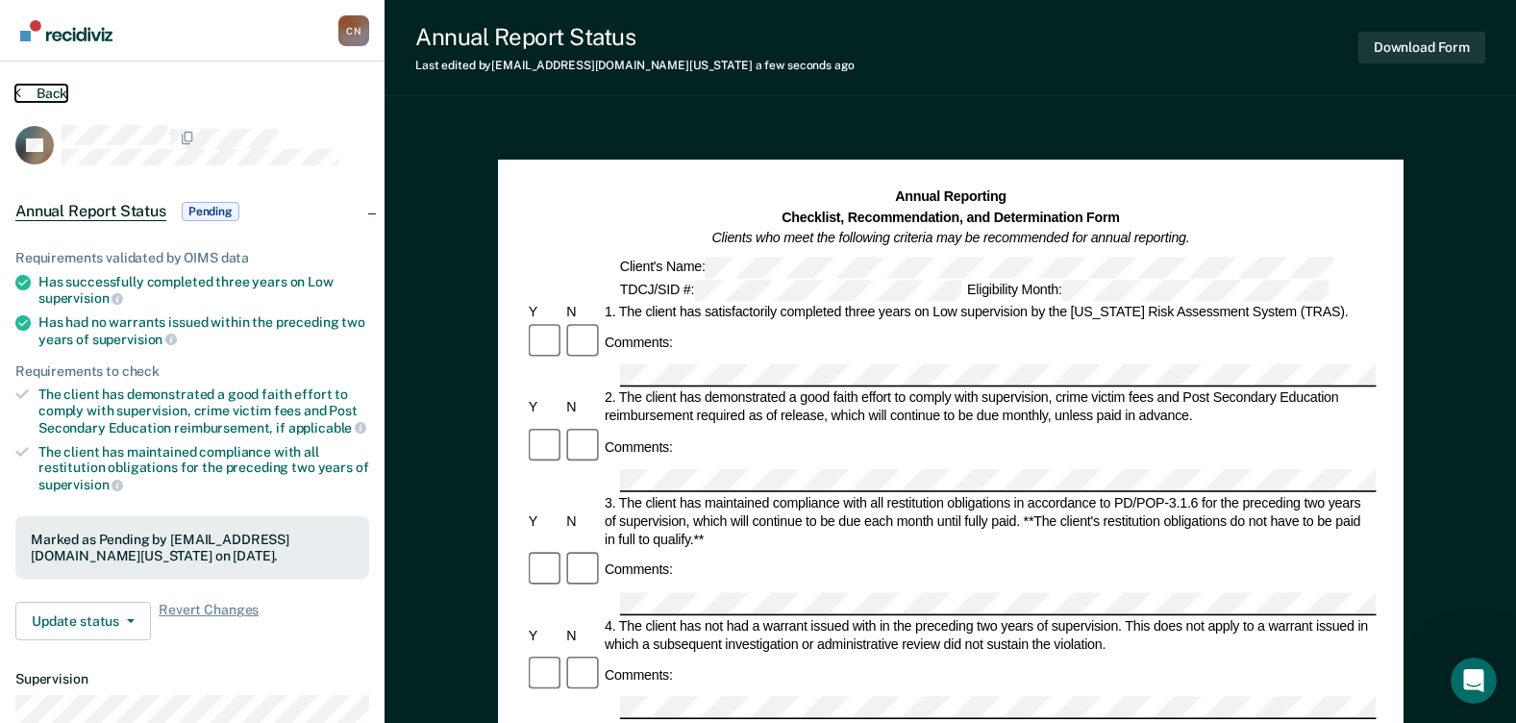
click at [23, 90] on button "Back" at bounding box center [41, 93] width 52 height 17
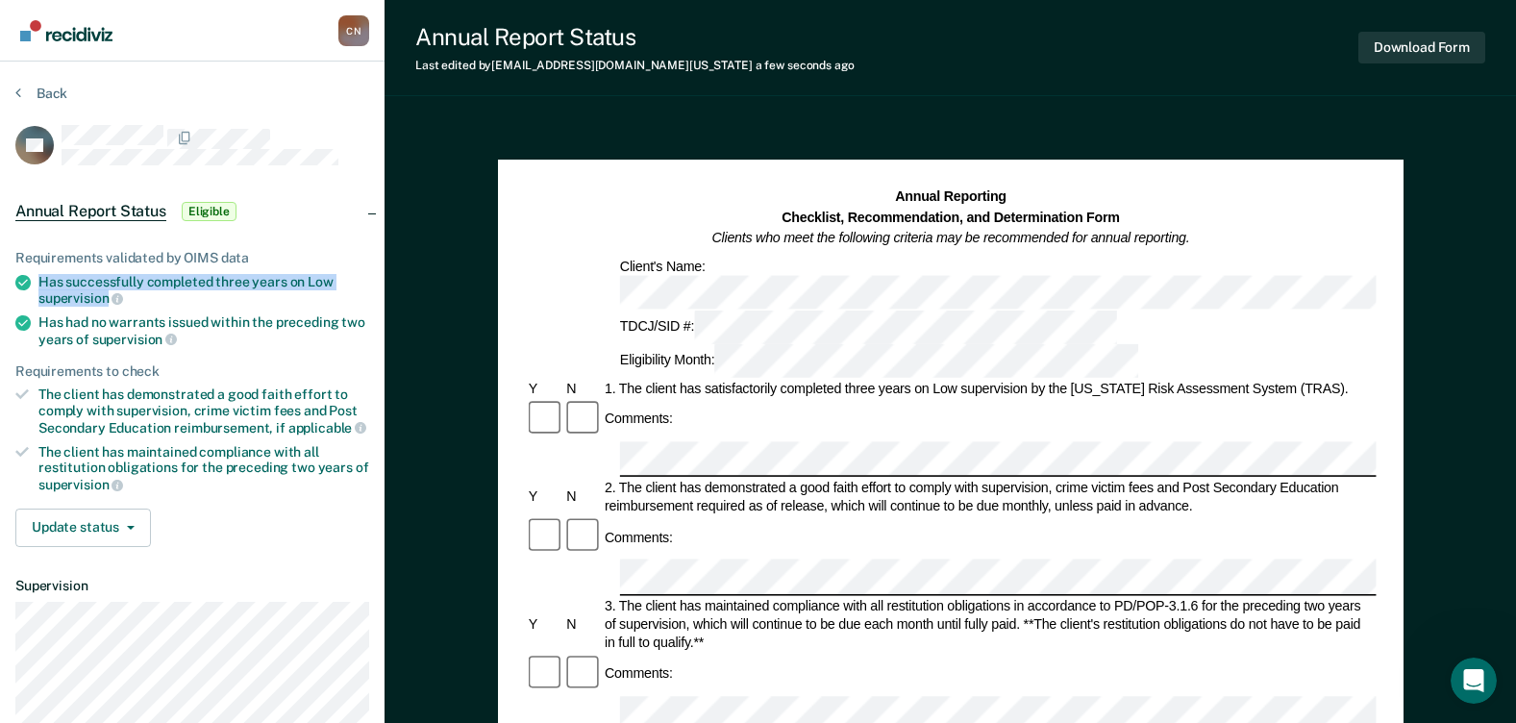
drag, startPoint x: 108, startPoint y: 297, endPoint x: 40, endPoint y: 285, distance: 68.4
click at [40, 285] on div "Has successfully completed three years on Low supervision" at bounding box center [203, 290] width 331 height 33
copy div "Has successfully completed three years on Low supervision"
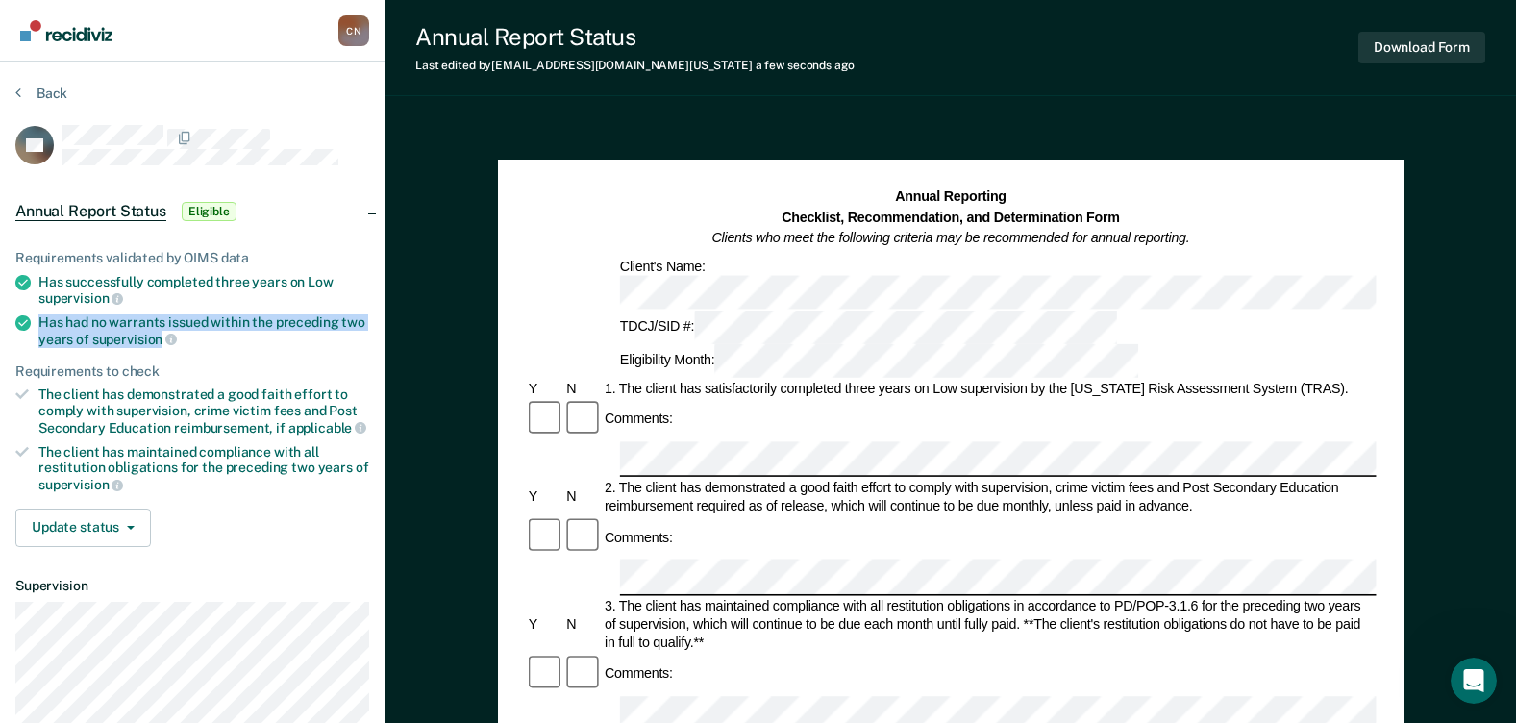
drag, startPoint x: 161, startPoint y: 333, endPoint x: 36, endPoint y: 324, distance: 125.3
click at [36, 324] on li "Has had no warrants issued within the preceding two years of supervision" at bounding box center [192, 330] width 354 height 33
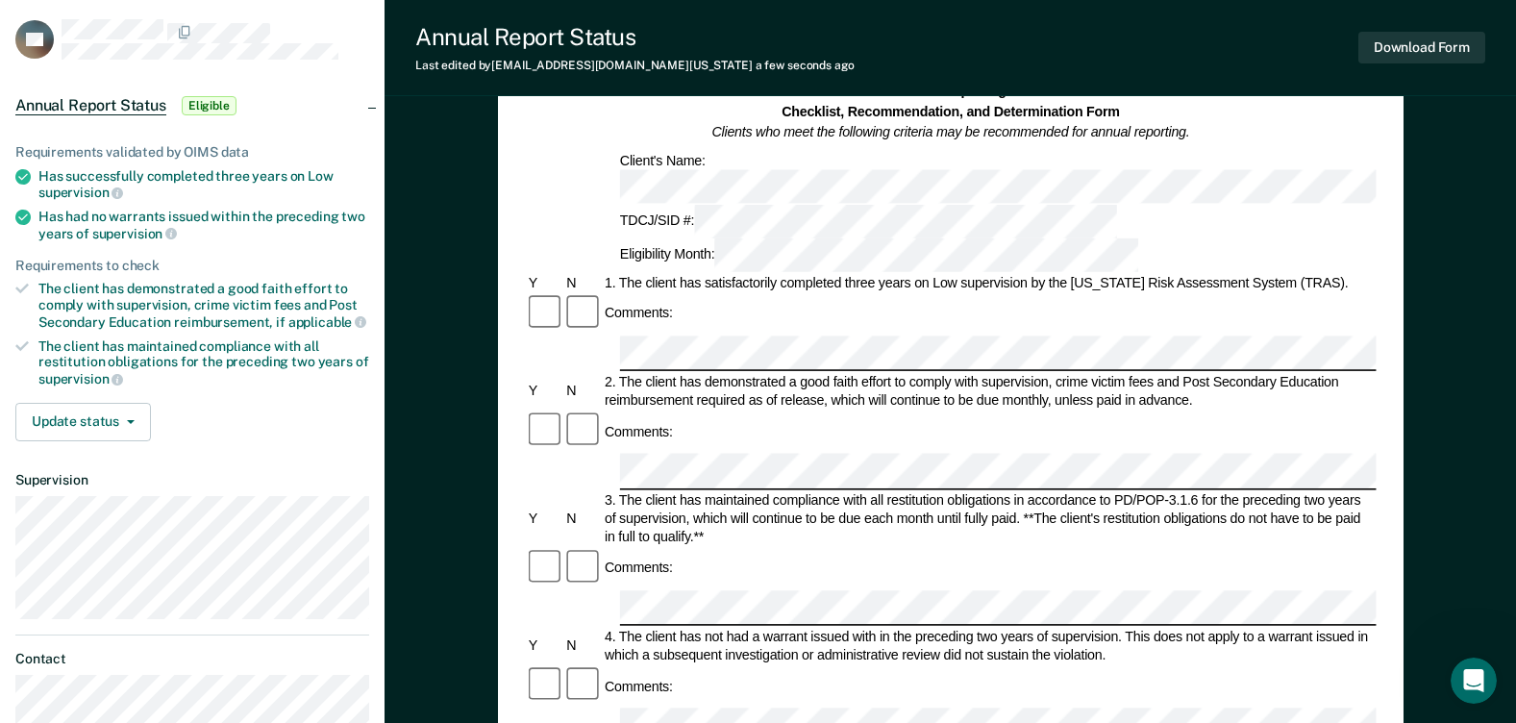
scroll to position [96, 0]
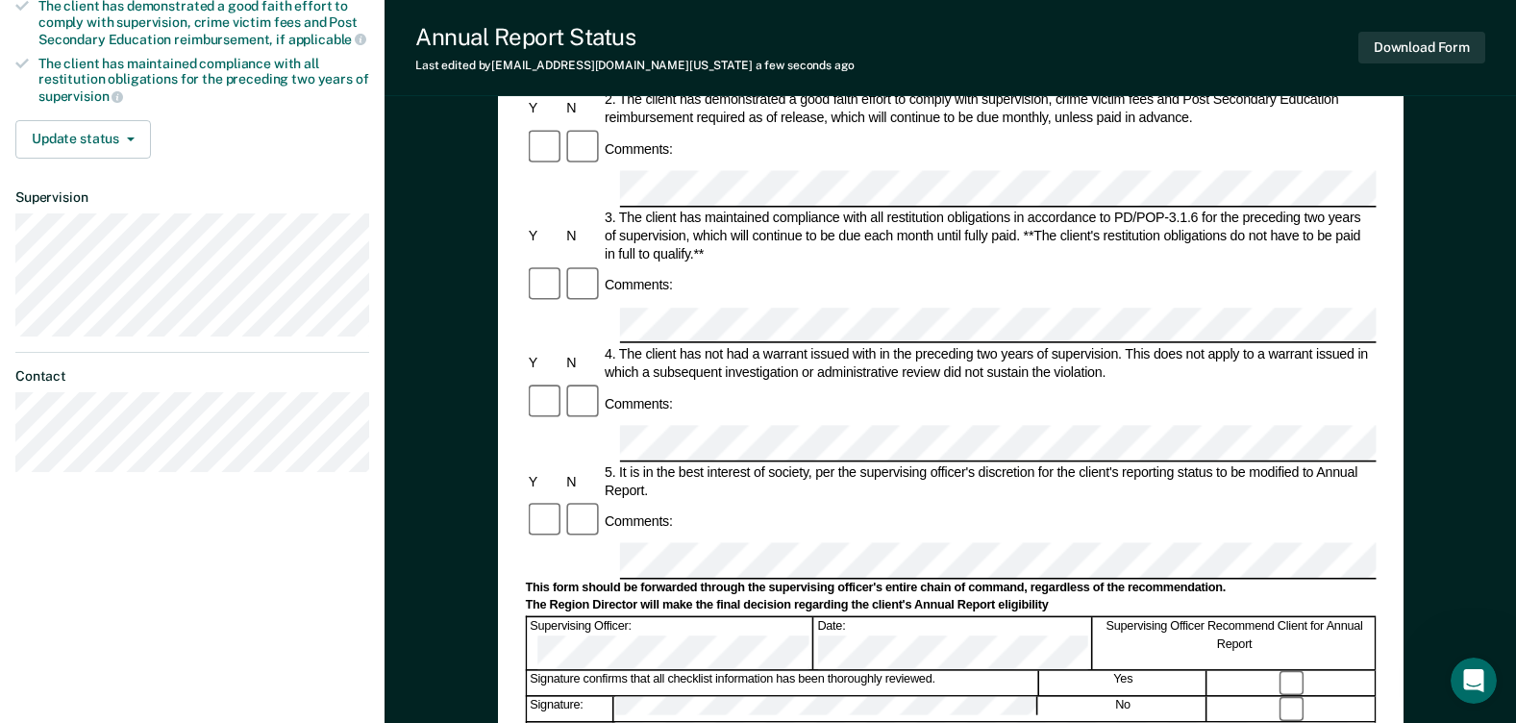
scroll to position [192, 0]
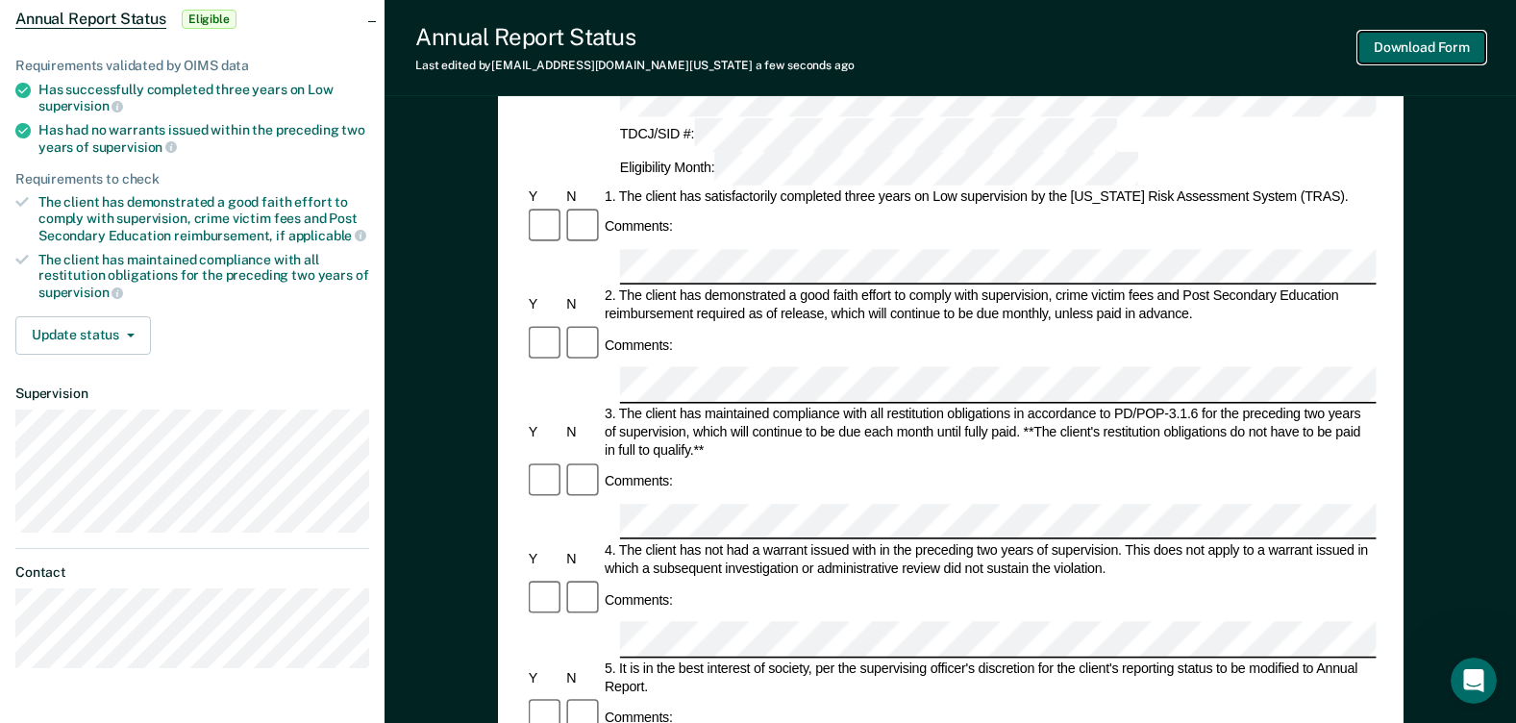
click at [1430, 50] on button "Download Form" at bounding box center [1421, 48] width 127 height 32
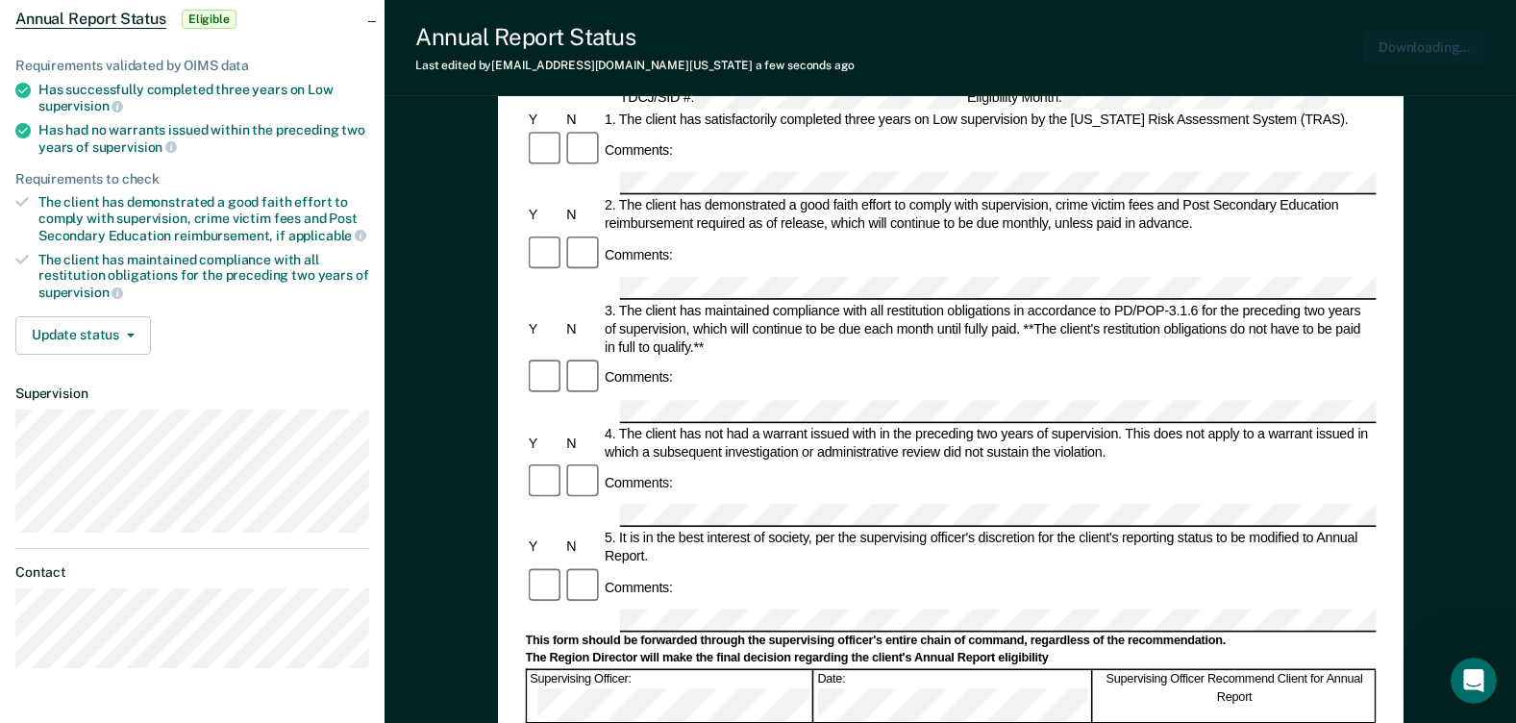
scroll to position [0, 0]
